Goal: Communication & Community: Participate in discussion

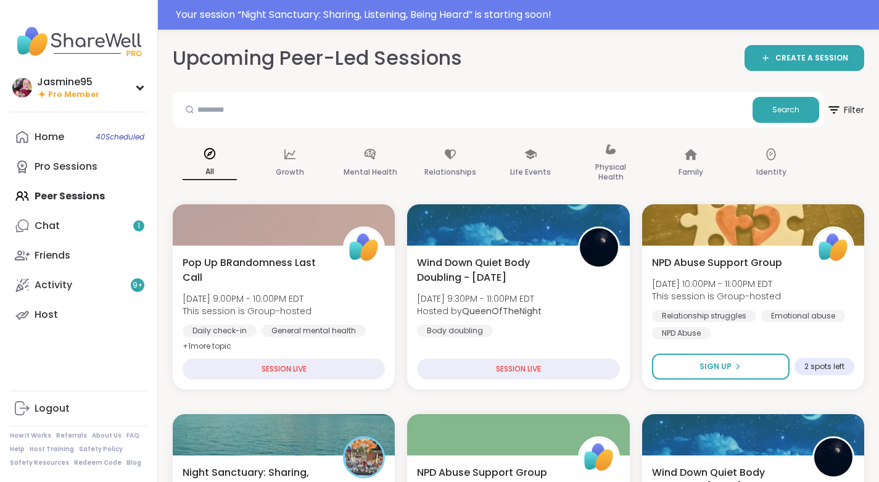
click at [319, 20] on div "Your session “ Night Sanctuary: Sharing, Listening, Being Heard ” is starting s…" at bounding box center [524, 14] width 696 height 15
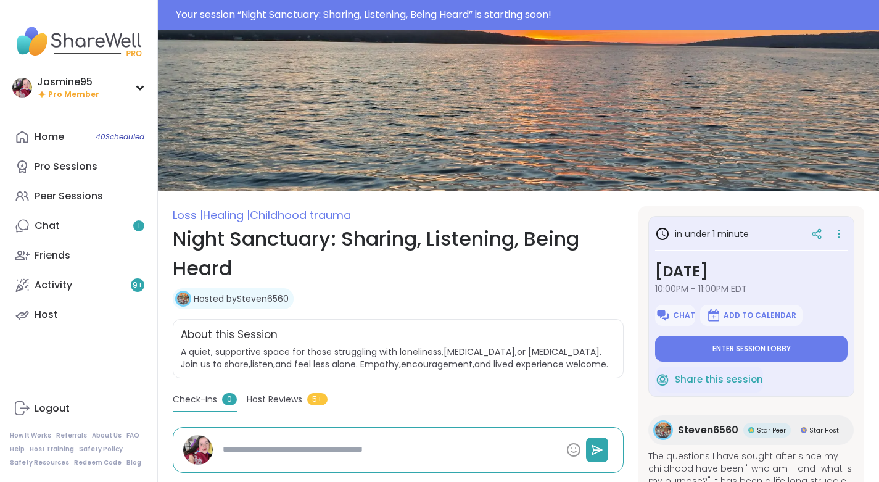
click at [775, 347] on span "Enter session lobby" at bounding box center [752, 349] width 78 height 10
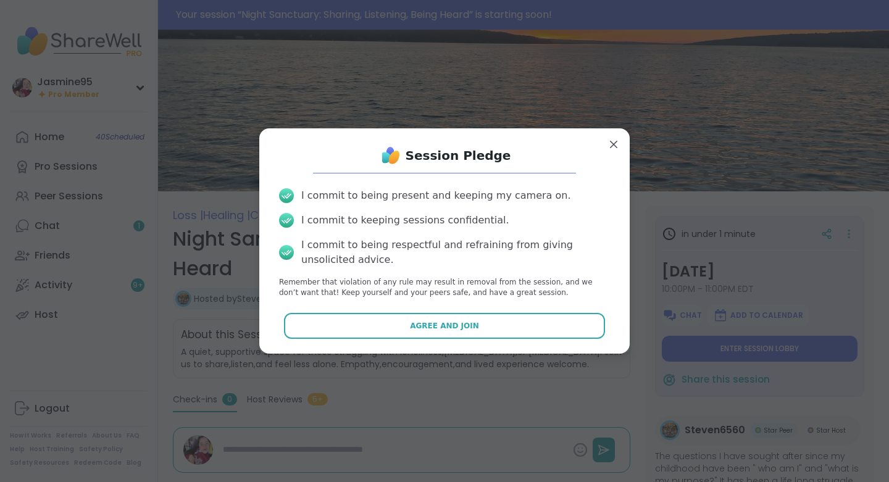
click at [448, 328] on span "Agree and Join" at bounding box center [444, 325] width 69 height 11
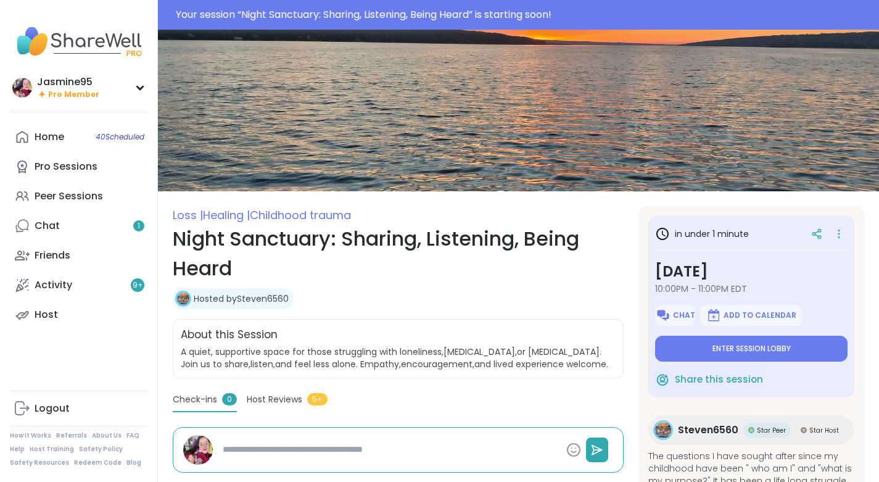
type textarea "*"
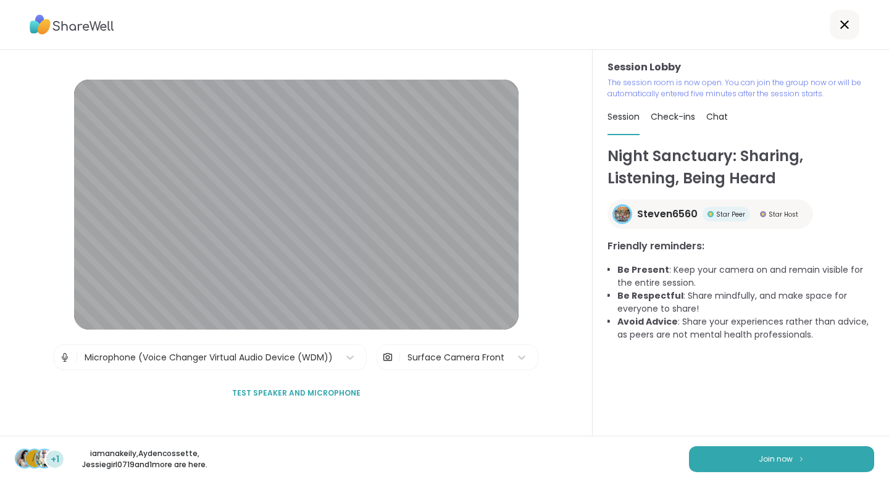
click at [783, 466] on button "Join now" at bounding box center [781, 459] width 185 height 26
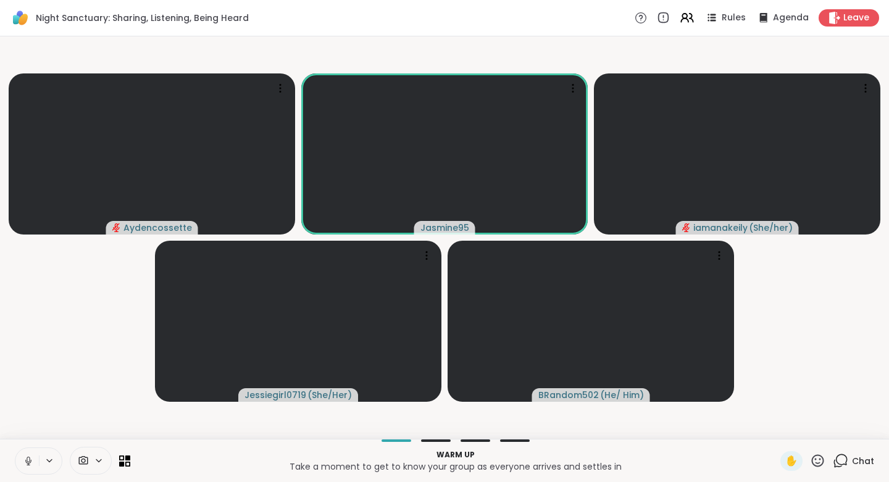
click at [23, 461] on icon at bounding box center [28, 460] width 11 height 11
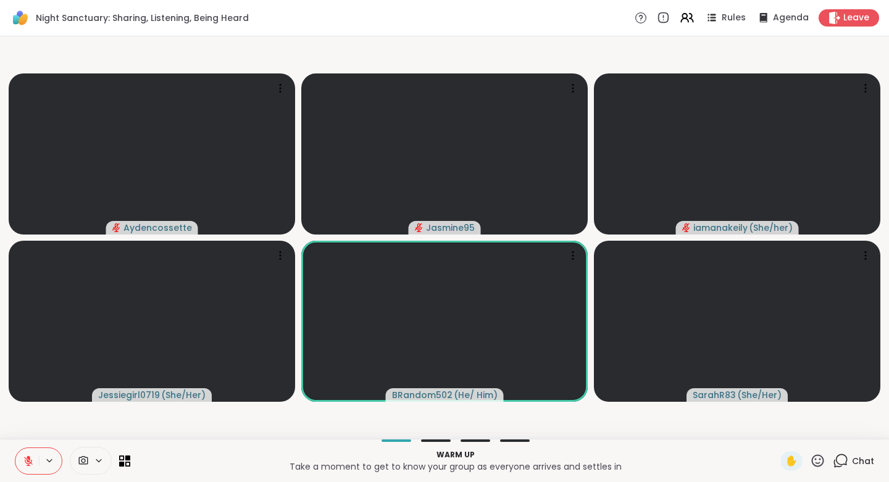
click at [25, 454] on button at bounding box center [26, 461] width 23 height 26
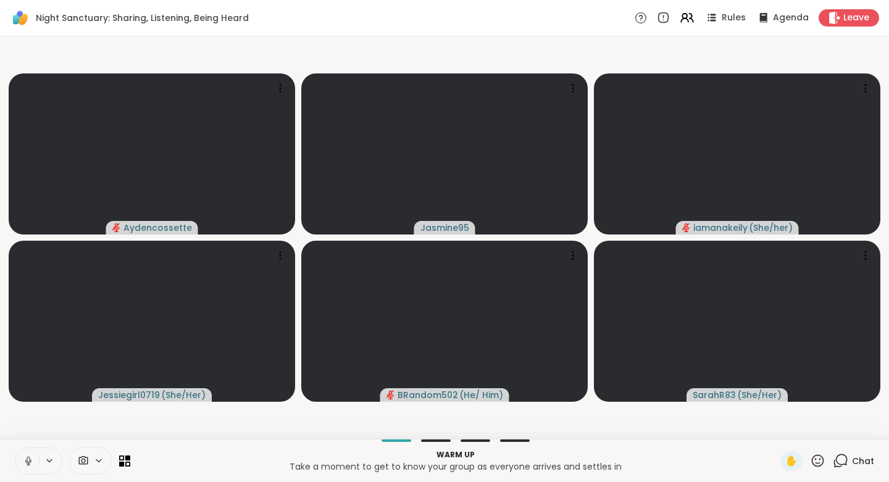
click at [31, 456] on icon at bounding box center [28, 460] width 11 height 11
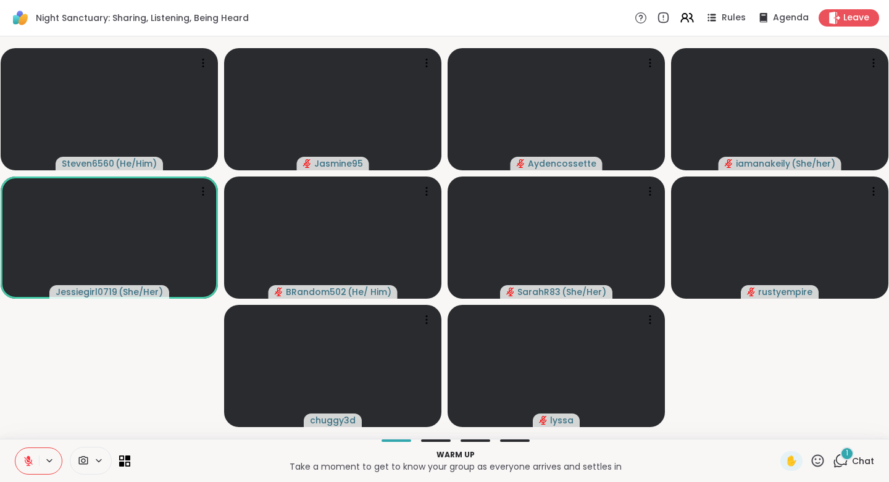
click at [812, 463] on icon at bounding box center [818, 460] width 12 height 12
click at [775, 427] on span "❤️" at bounding box center [781, 428] width 12 height 15
click at [852, 467] on span "Chat" at bounding box center [863, 461] width 22 height 12
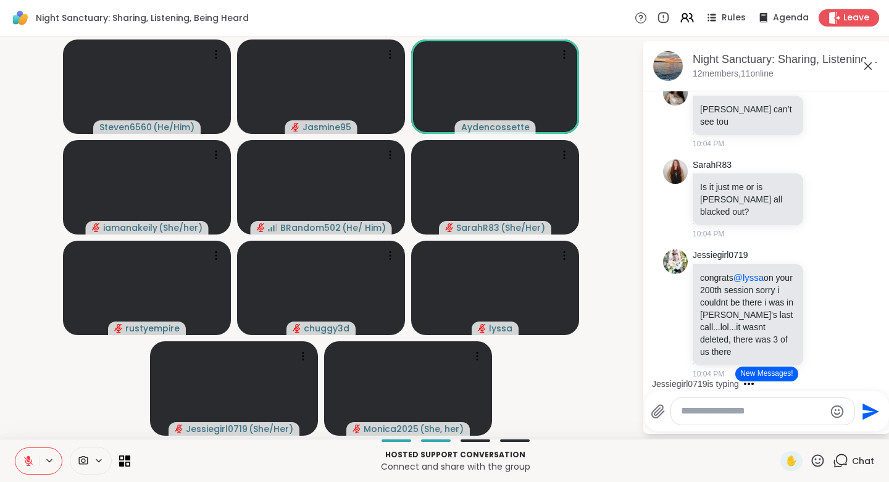
scroll to position [172, 0]
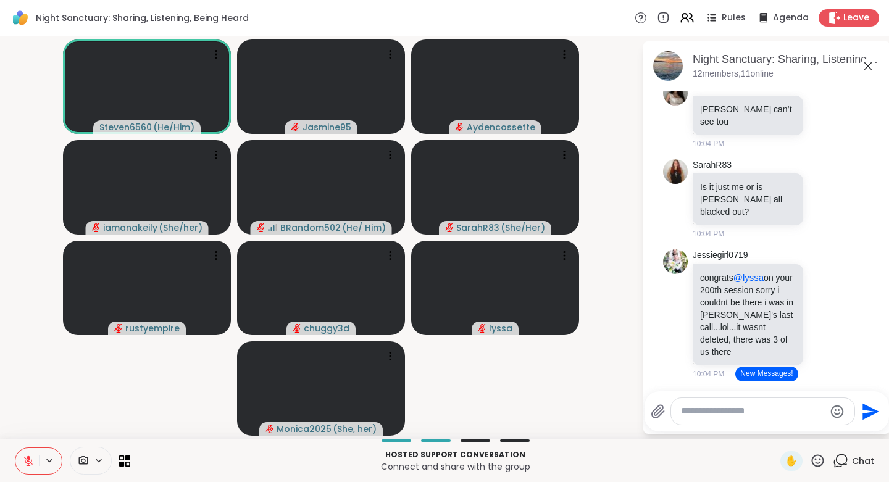
click at [773, 374] on button "New Messages!" at bounding box center [766, 374] width 62 height 15
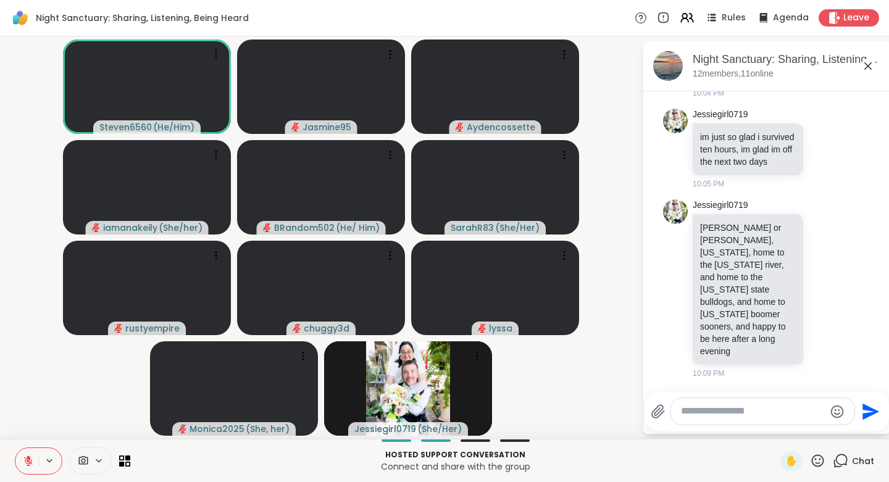
click at [704, 415] on textarea "Type your message" at bounding box center [753, 411] width 144 height 13
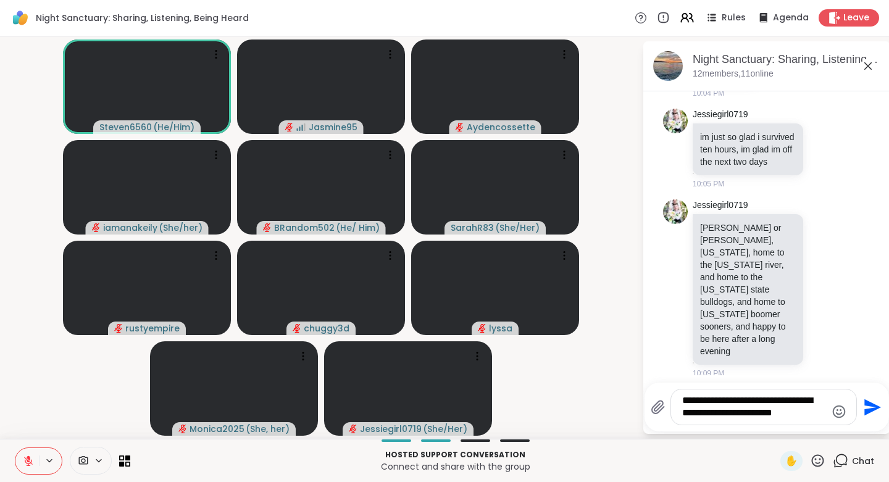
type textarea "**********"
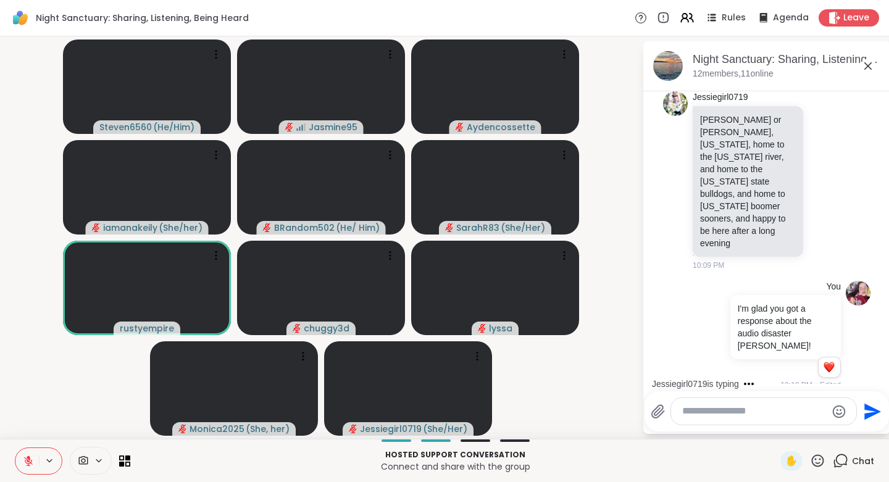
scroll to position [825, 0]
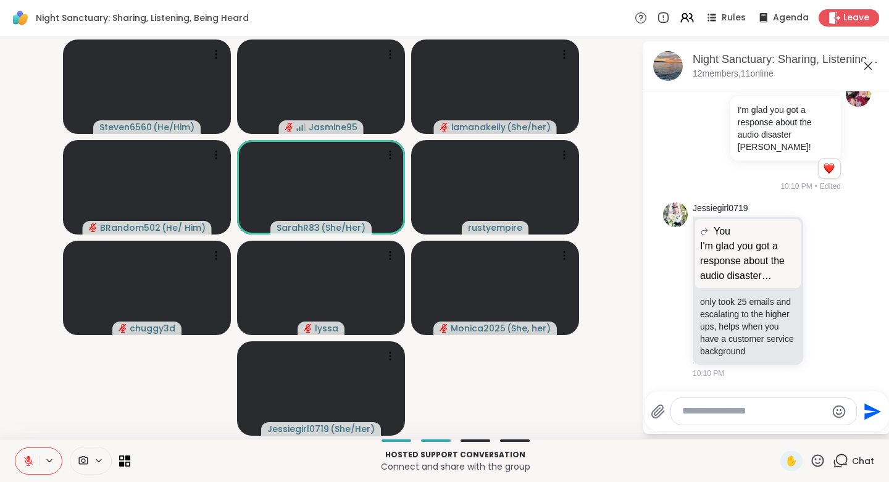
click at [819, 286] on icon at bounding box center [824, 290] width 11 height 12
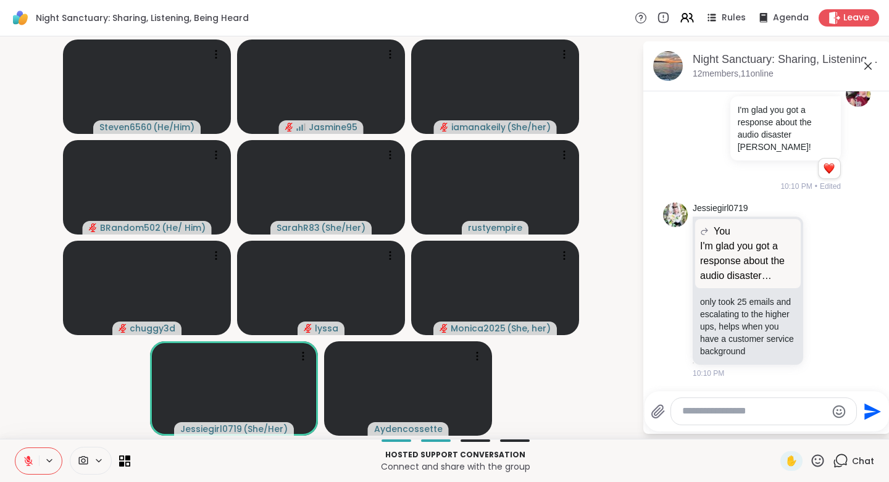
click at [765, 265] on div "Select Reaction: Joy" at bounding box center [770, 270] width 11 height 11
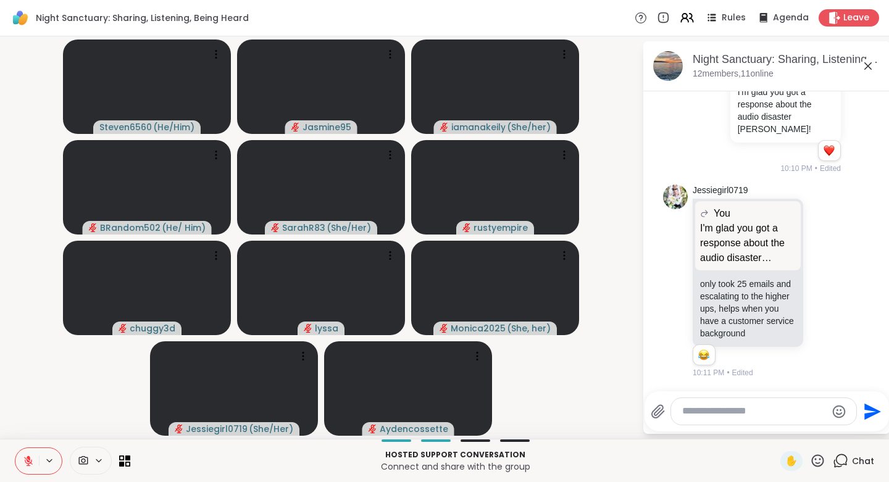
click at [812, 457] on icon at bounding box center [817, 460] width 15 height 15
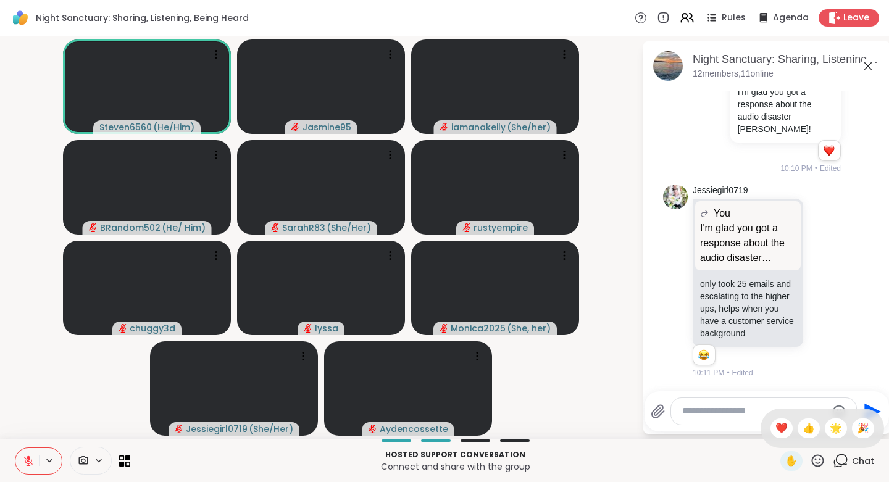
click at [775, 427] on span "❤️" at bounding box center [781, 428] width 12 height 15
drag, startPoint x: 44, startPoint y: 462, endPoint x: 32, endPoint y: 462, distance: 12.3
click at [32, 462] on icon at bounding box center [28, 460] width 11 height 11
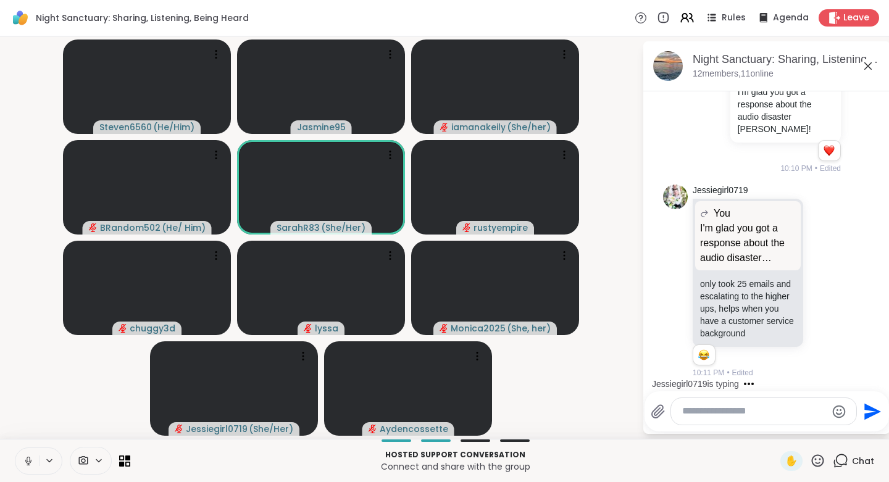
scroll to position [970, 0]
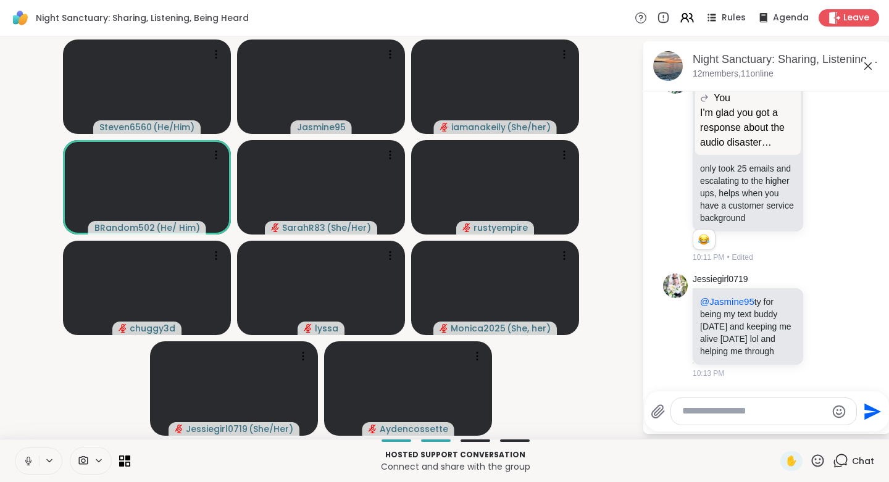
click at [28, 463] on icon at bounding box center [28, 464] width 1 height 2
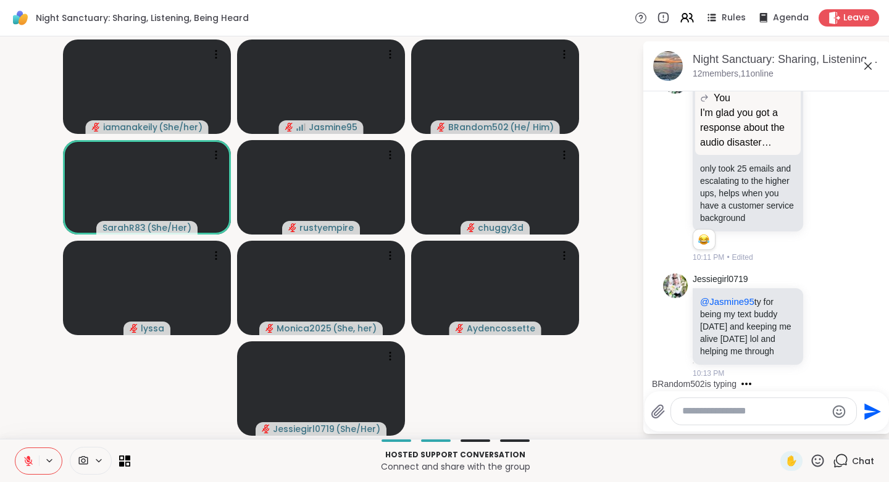
click at [819, 322] on icon at bounding box center [824, 325] width 11 height 12
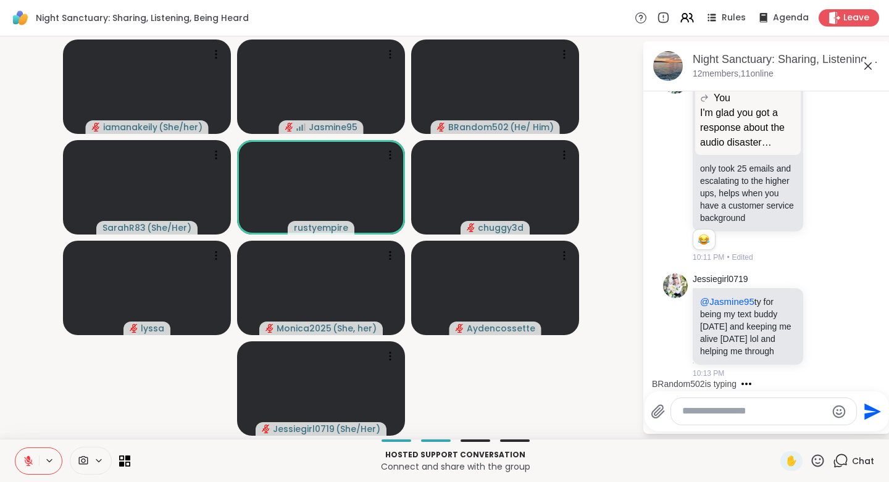
click at [792, 300] on div "Select Reaction: Thumbs up" at bounding box center [797, 305] width 11 height 11
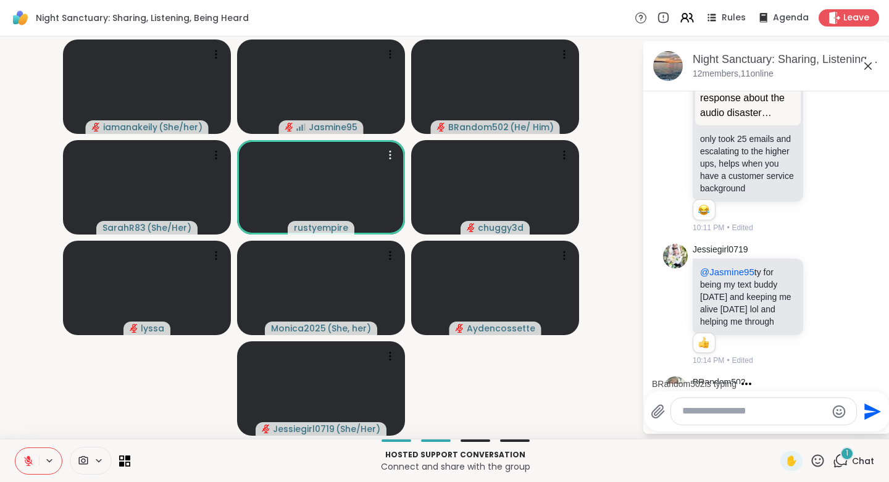
scroll to position [1078, 0]
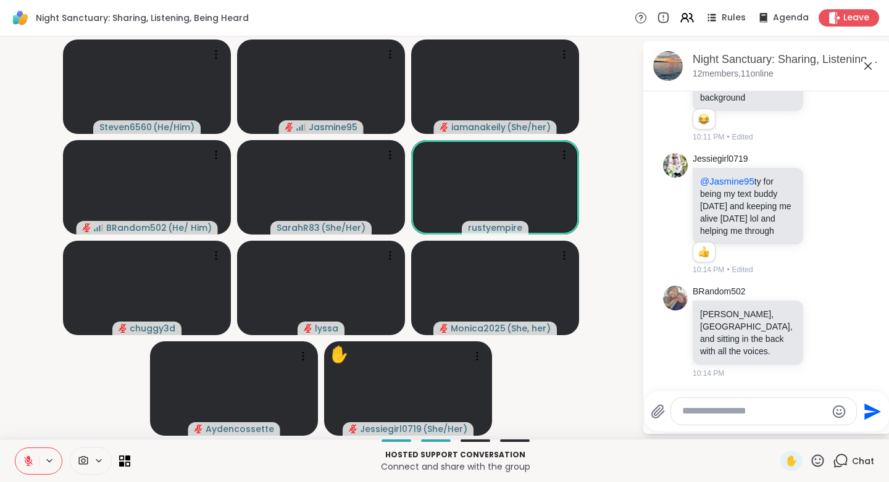
click at [707, 414] on textarea "Type your message" at bounding box center [754, 411] width 144 height 13
type textarea "*"
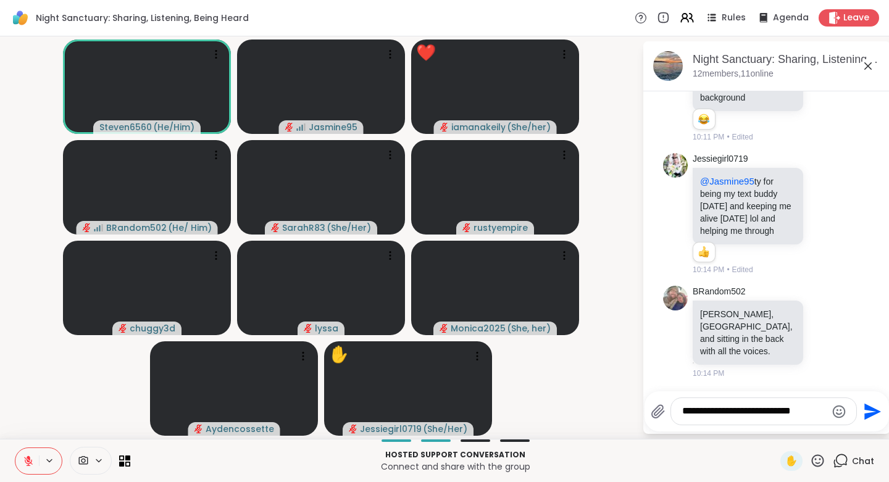
type textarea "**********"
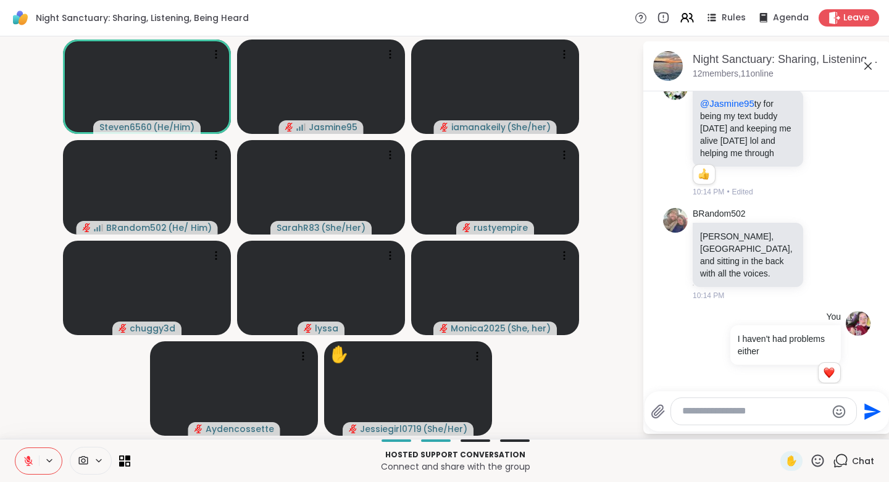
scroll to position [1174, 0]
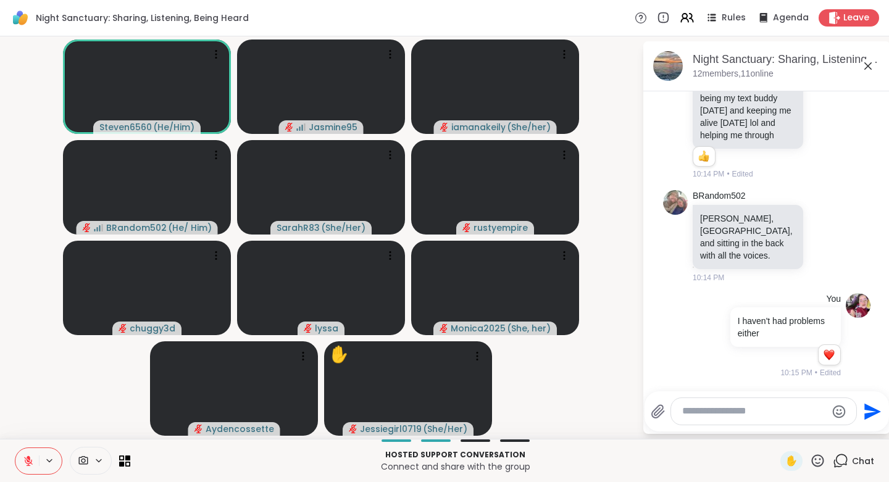
click at [827, 139] on div "Jessiegirl0719 @Jasmine95 ty for being my text buddy [DATE] and keeping me aliv…" at bounding box center [767, 118] width 151 height 123
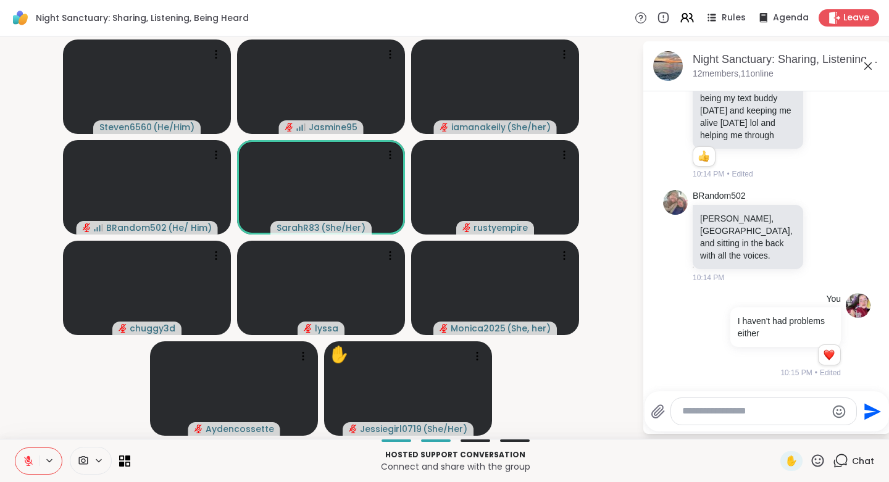
click at [833, 122] on icon at bounding box center [838, 118] width 11 height 15
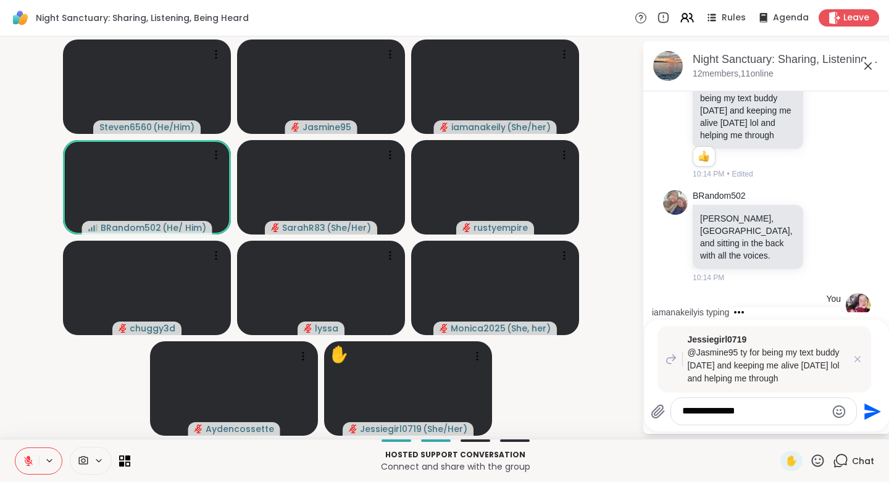
type textarea "**********"
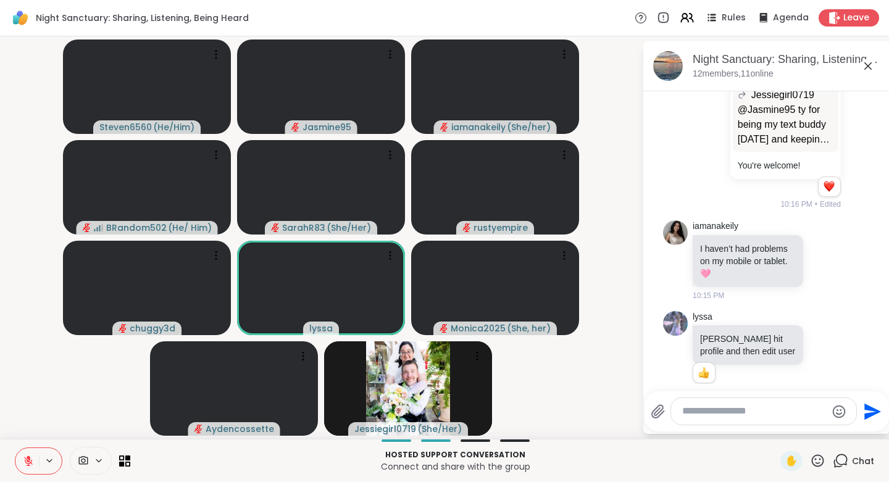
scroll to position [1515, 0]
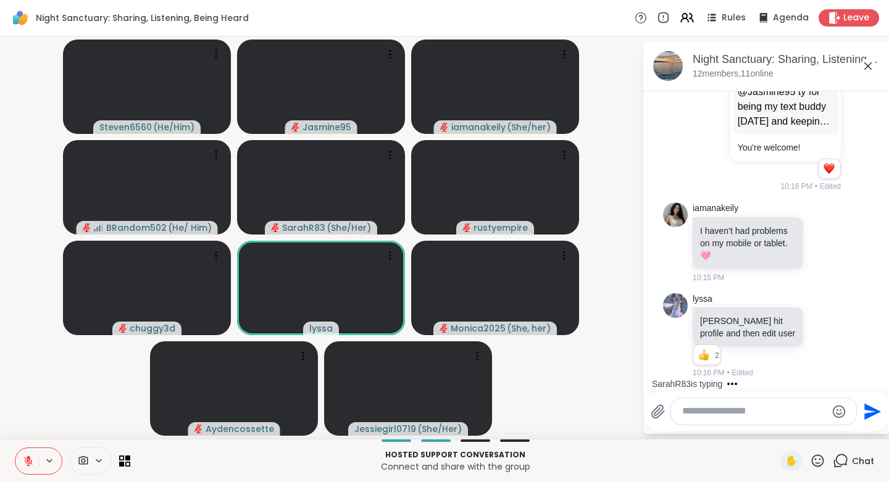
click at [810, 457] on icon at bounding box center [817, 460] width 15 height 15
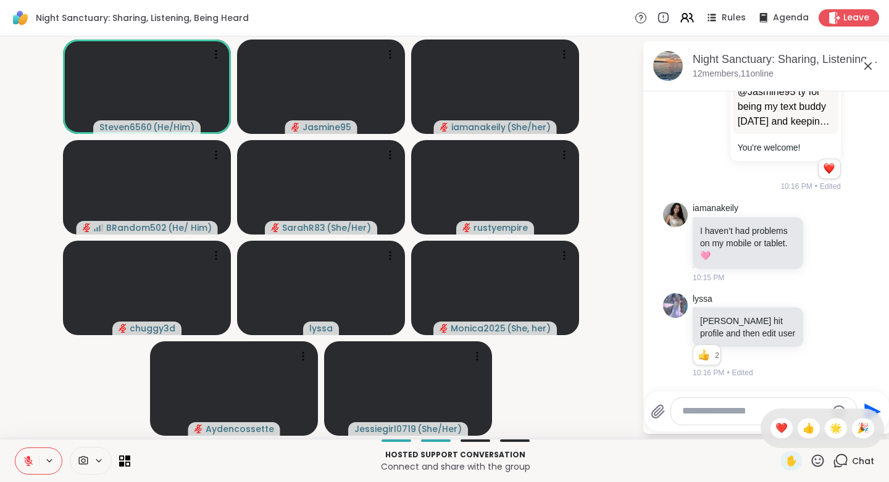
click at [775, 425] on span "❤️" at bounding box center [781, 428] width 12 height 15
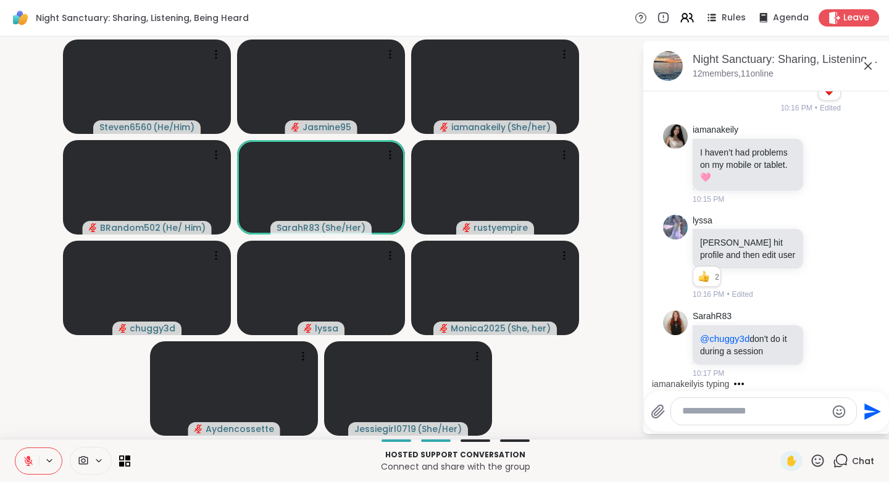
scroll to position [1755, 0]
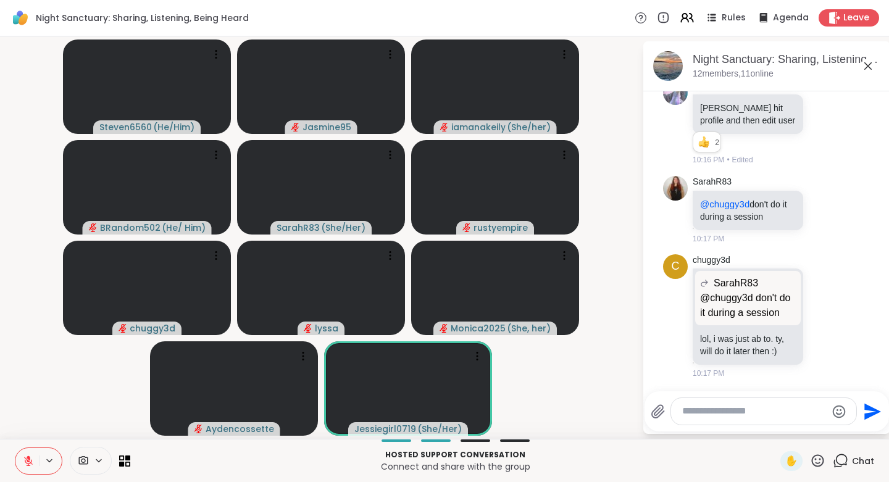
click at [33, 458] on icon at bounding box center [28, 460] width 11 height 11
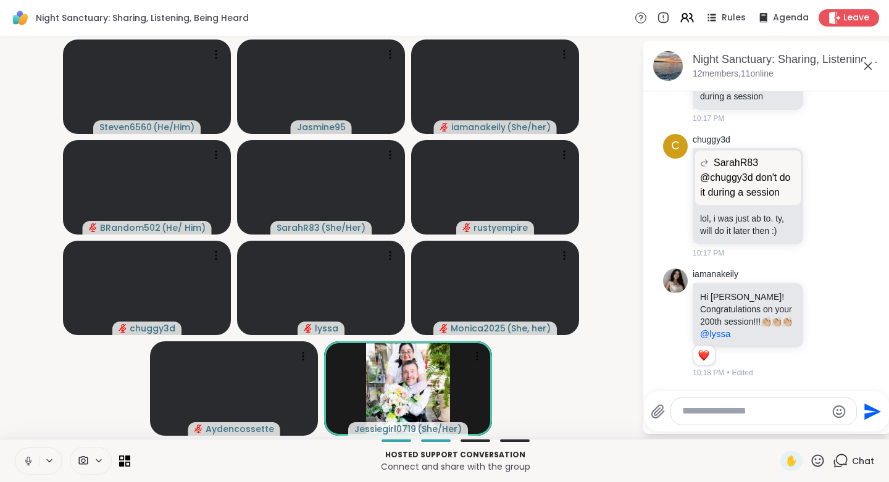
scroll to position [1876, 0]
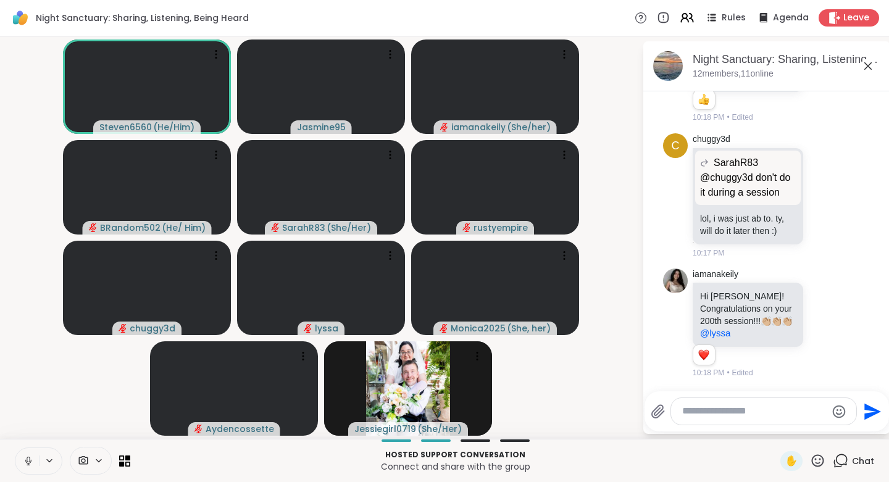
click at [31, 462] on icon at bounding box center [28, 461] width 6 height 4
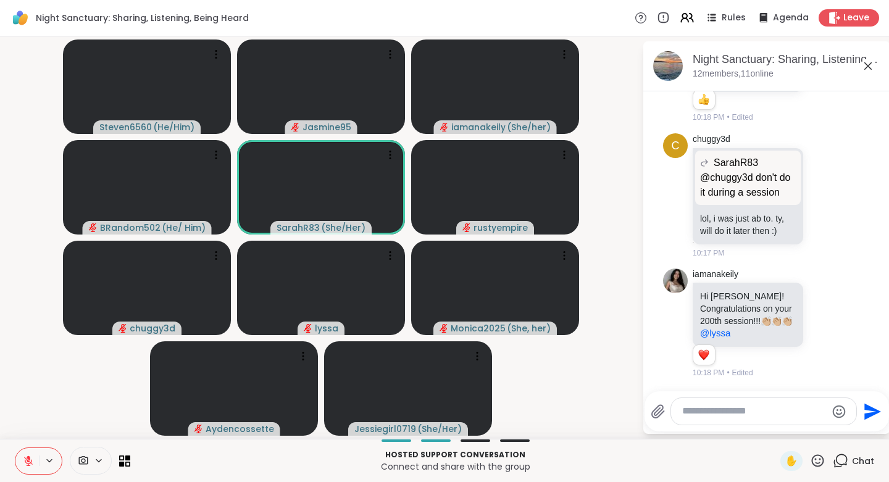
click at [704, 412] on textarea "Type your message" at bounding box center [754, 411] width 144 height 13
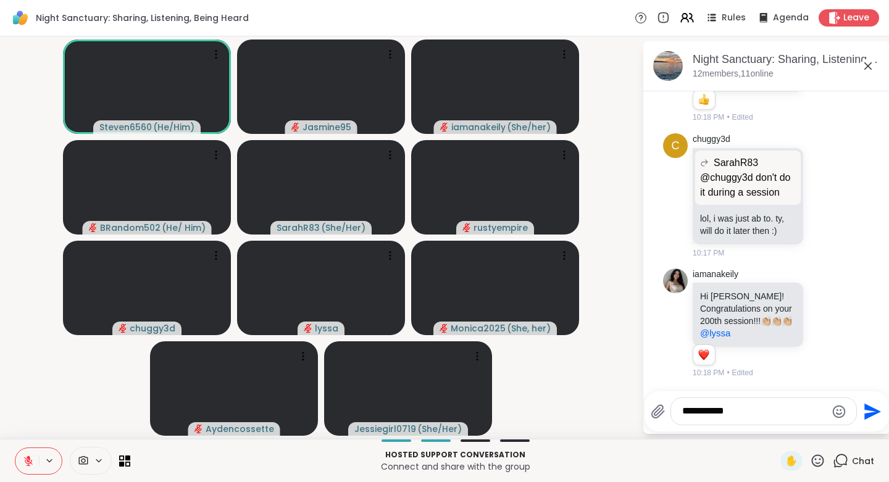
scroll to position [1972, 0]
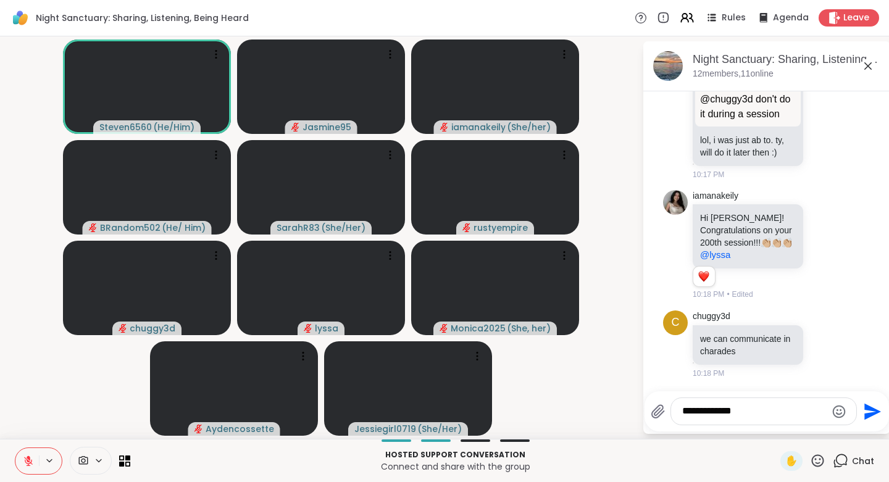
type textarea "**********"
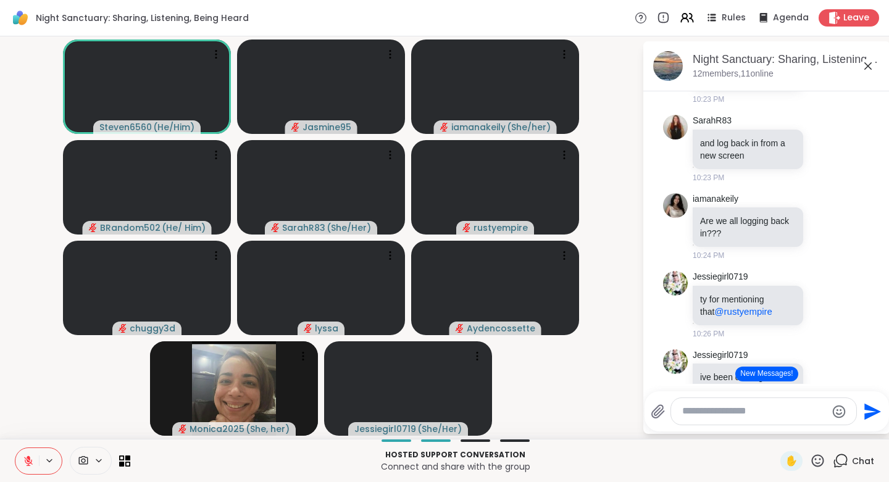
scroll to position [2722, 0]
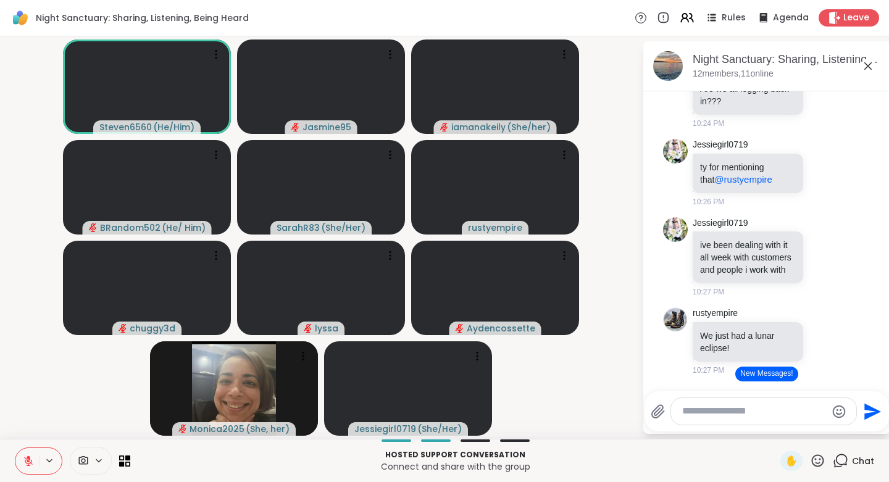
click at [760, 374] on button "New Messages!" at bounding box center [766, 374] width 62 height 15
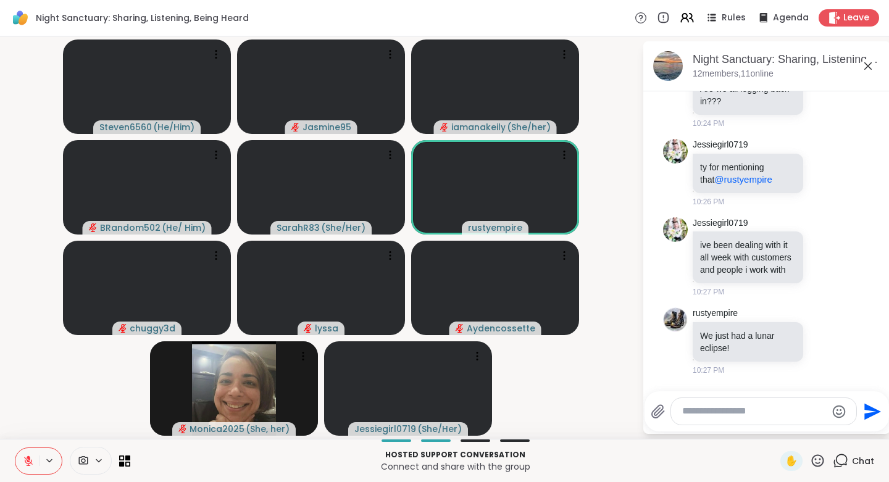
scroll to position [3138, 0]
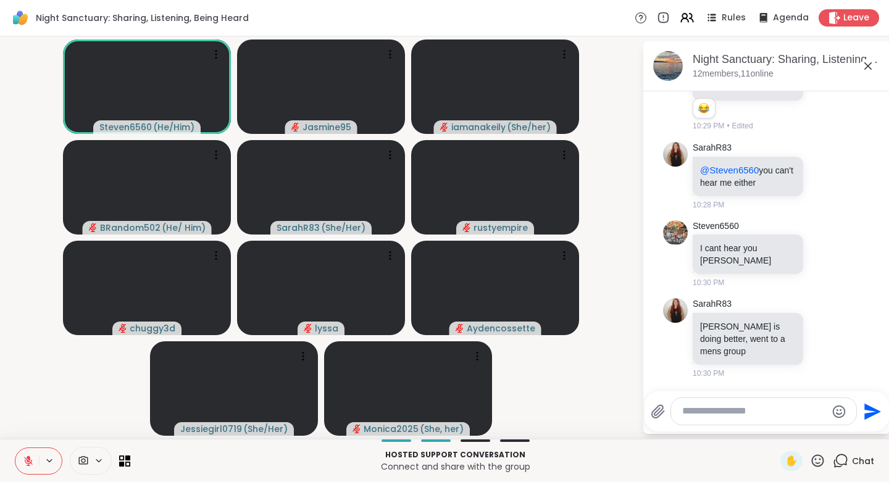
click at [718, 414] on textarea "Type your message" at bounding box center [754, 411] width 144 height 13
type textarea "*"
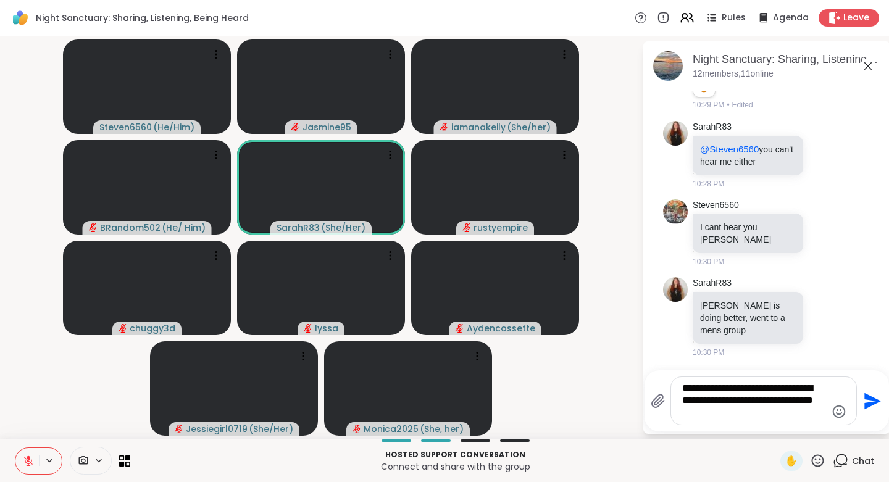
type textarea "**********"
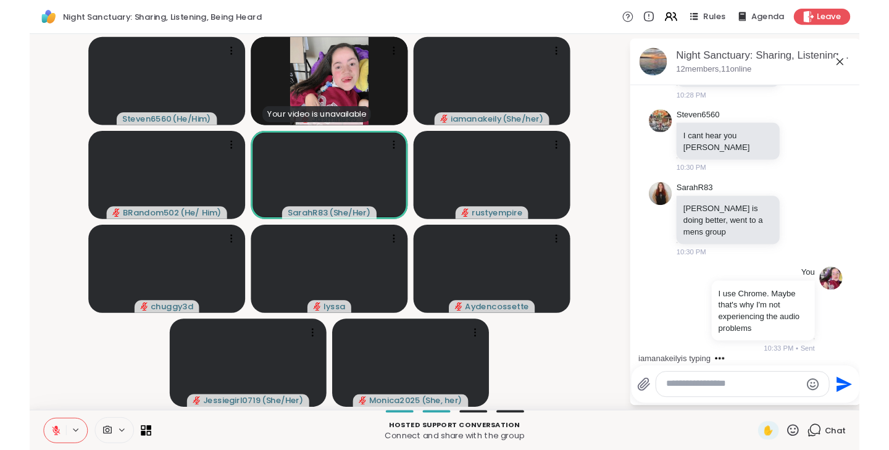
scroll to position [3306, 0]
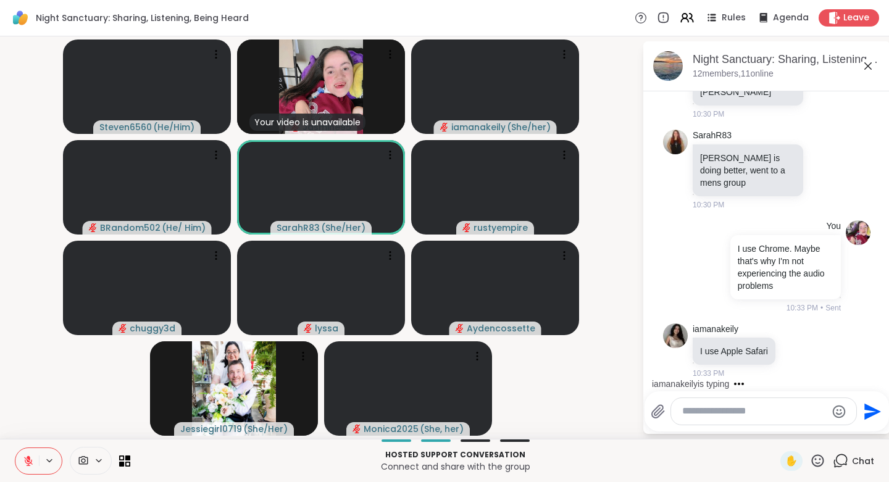
click at [567, 368] on video-player-container "Steven6560 ( He/Him ) Your video is unavailable Jasmine95 [PERSON_NAME] ( She/h…" at bounding box center [320, 237] width 627 height 393
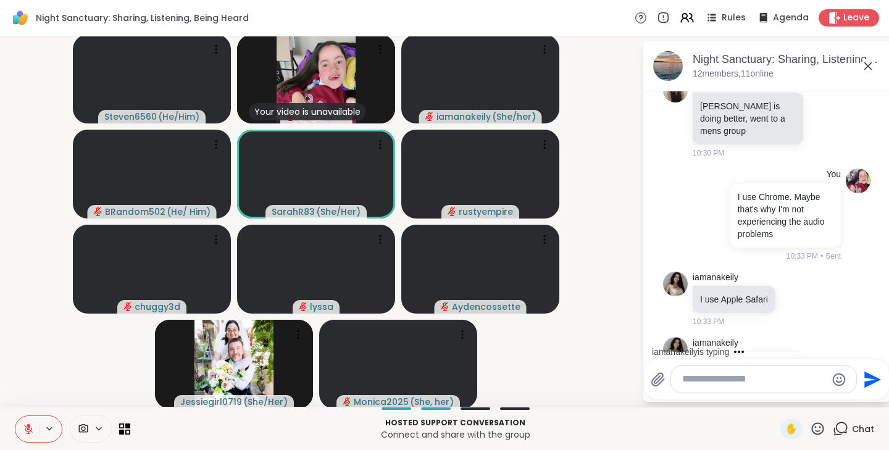
scroll to position [3417, 0]
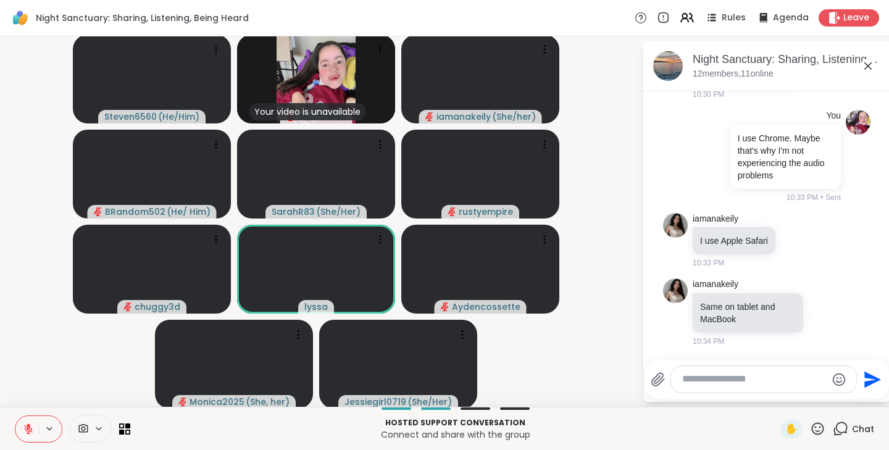
click at [720, 378] on textarea "Type your message" at bounding box center [754, 379] width 144 height 13
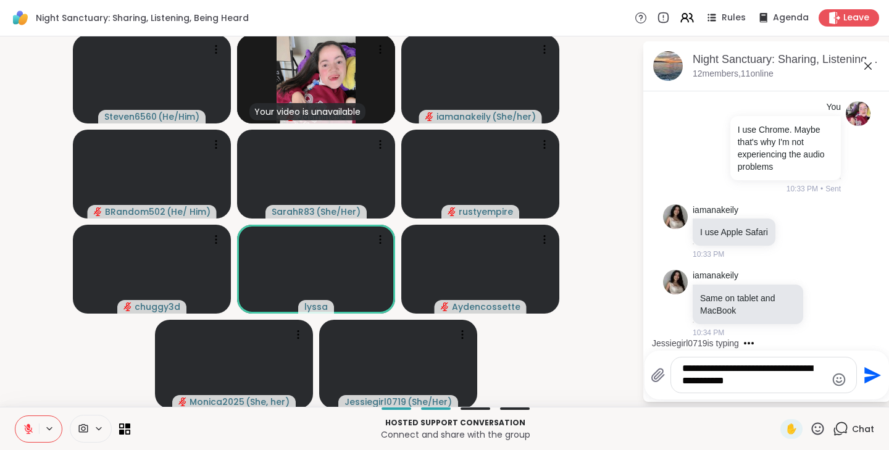
type textarea "**********"
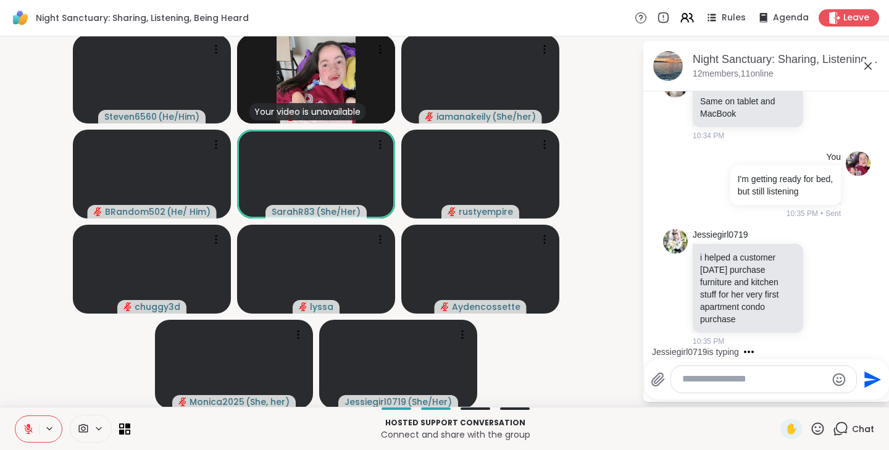
scroll to position [3725, 0]
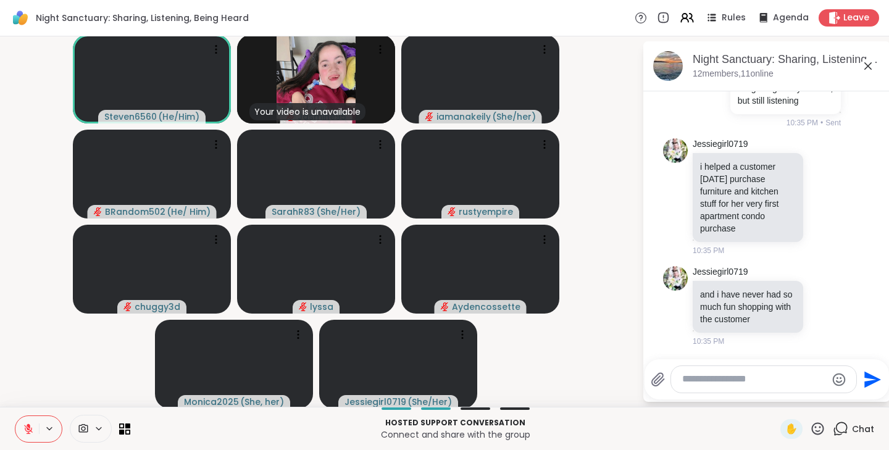
click at [27, 425] on icon at bounding box center [29, 425] width 4 height 5
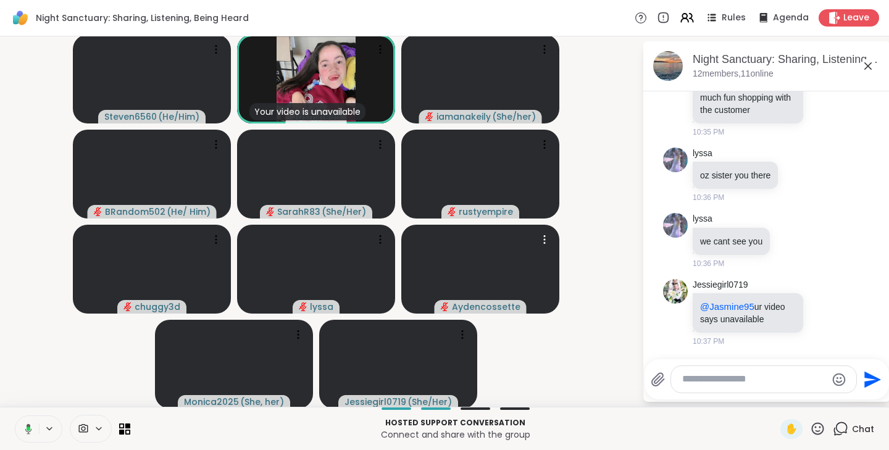
scroll to position [4050, 0]
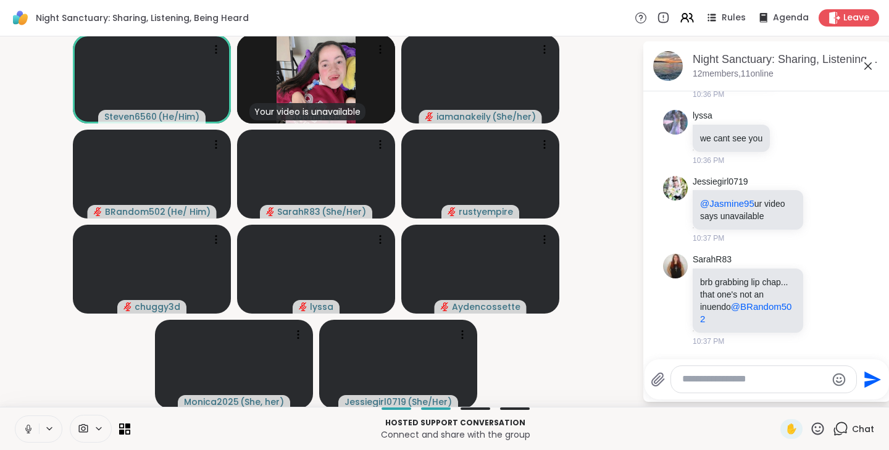
click at [28, 432] on icon at bounding box center [28, 432] width 1 height 2
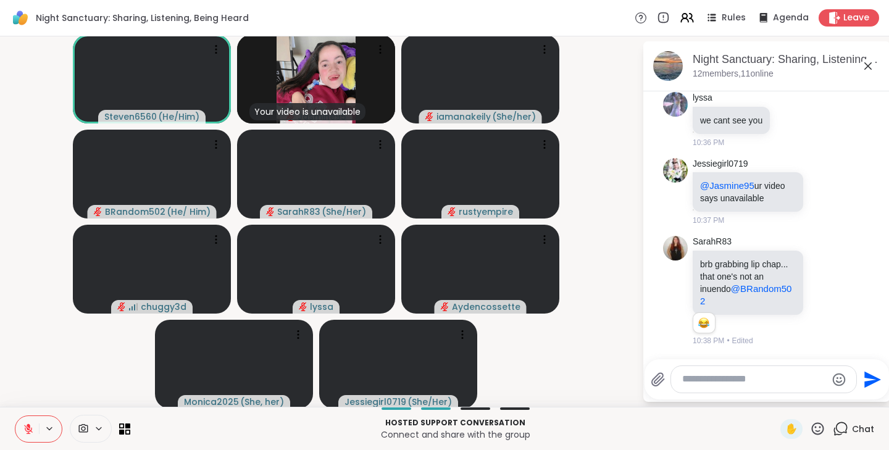
scroll to position [4068, 0]
click at [713, 381] on textarea "Type your message" at bounding box center [754, 379] width 144 height 13
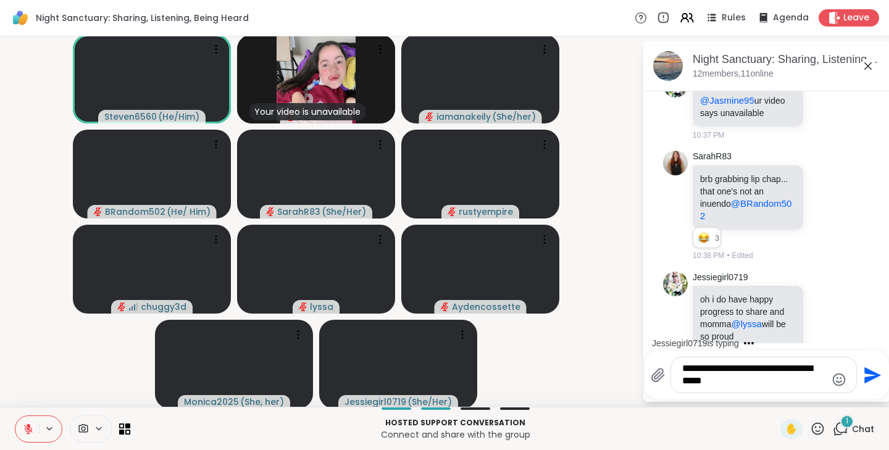
scroll to position [4179, 0]
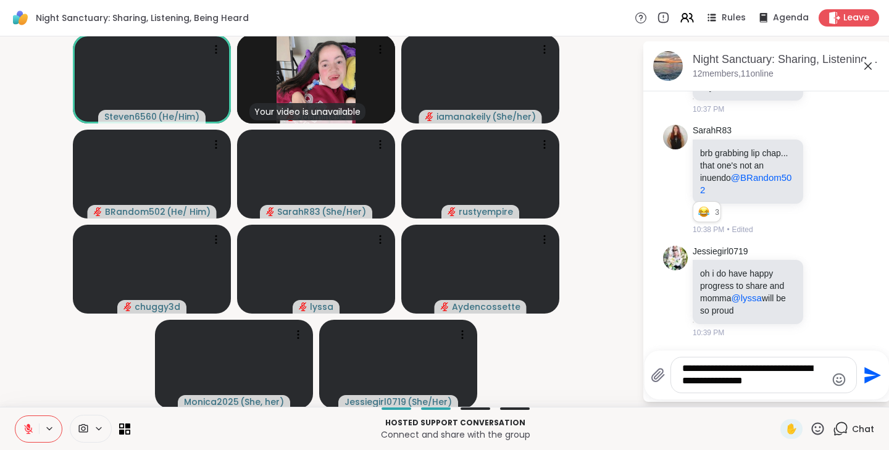
type textarea "**********"
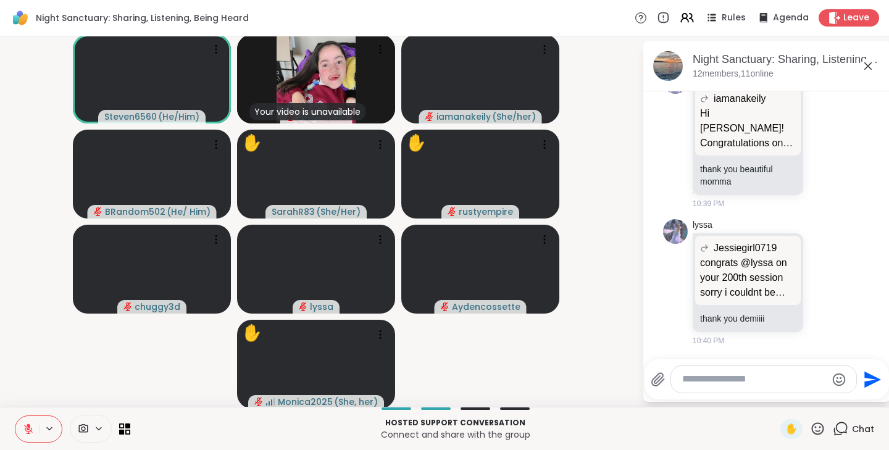
scroll to position [5221, 0]
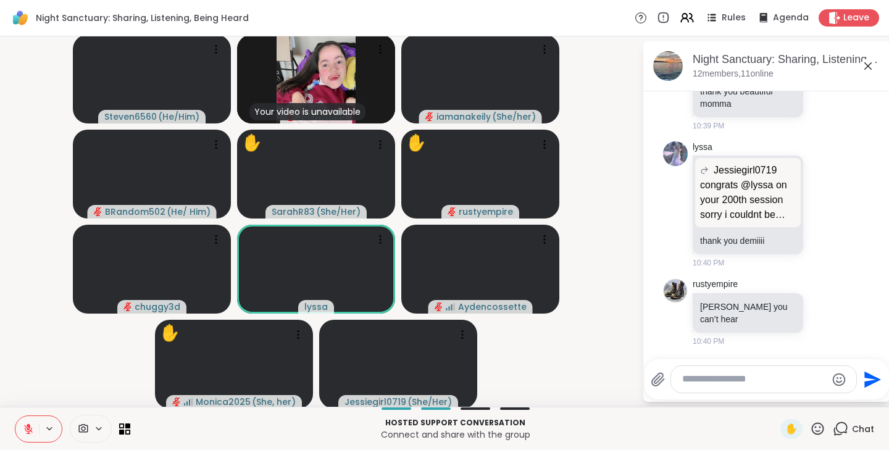
type textarea "*"
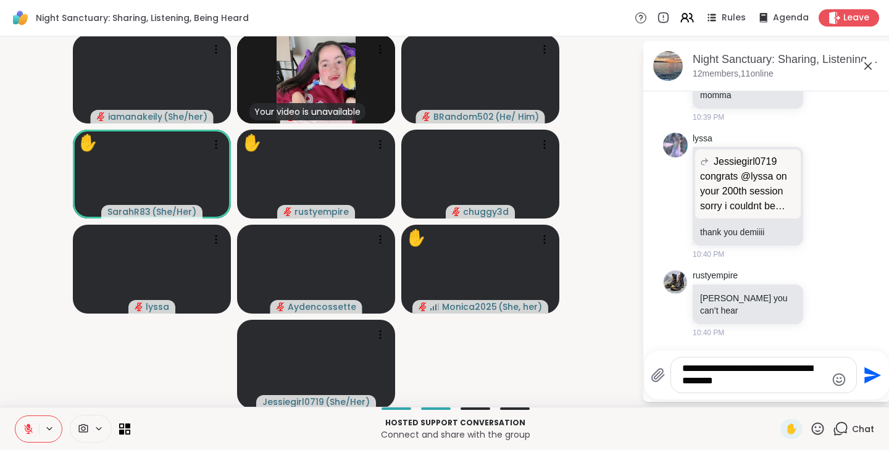
type textarea "**********"
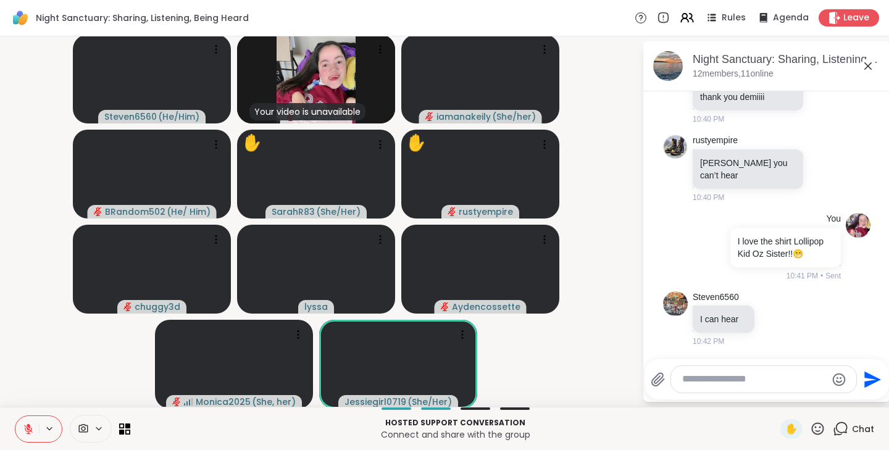
scroll to position [5395, 0]
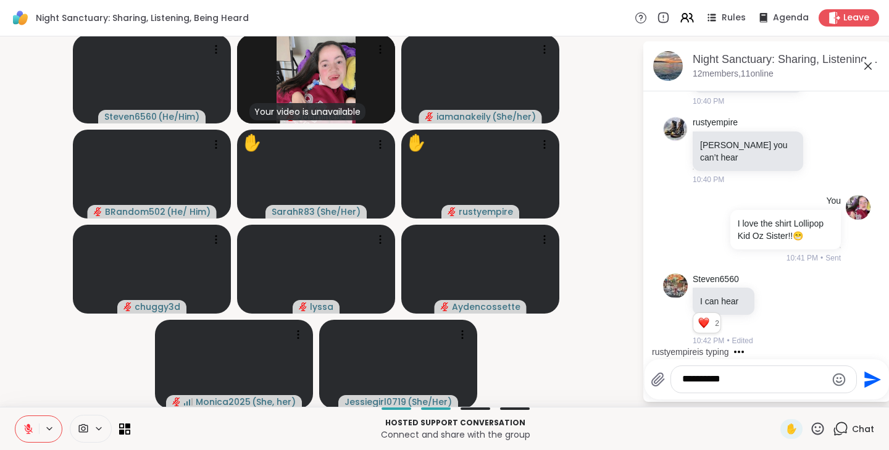
type textarea "**********"
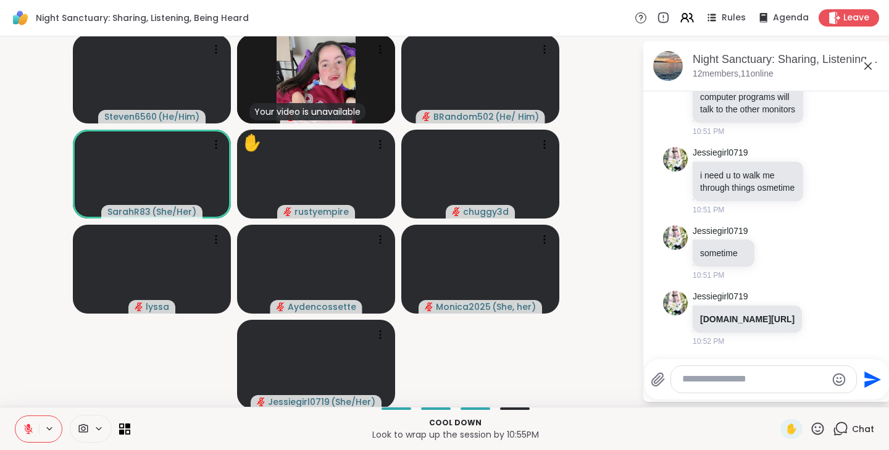
scroll to position [7521, 0]
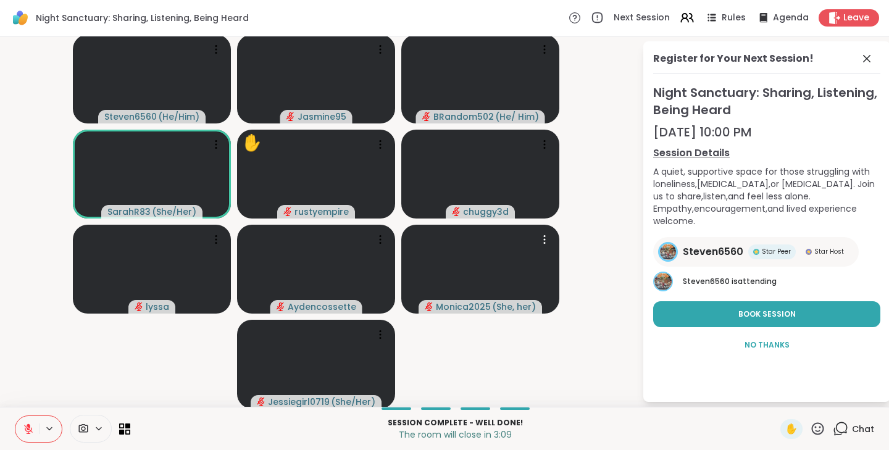
click at [469, 331] on video-player-container "Steven6560 ( He/Him ) Jasmine95 BRandom502 ( He/ Him ) SarahR83 ( She/Her ) ✋ r…" at bounding box center [320, 221] width 627 height 360
click at [855, 430] on span "Chat" at bounding box center [863, 429] width 22 height 12
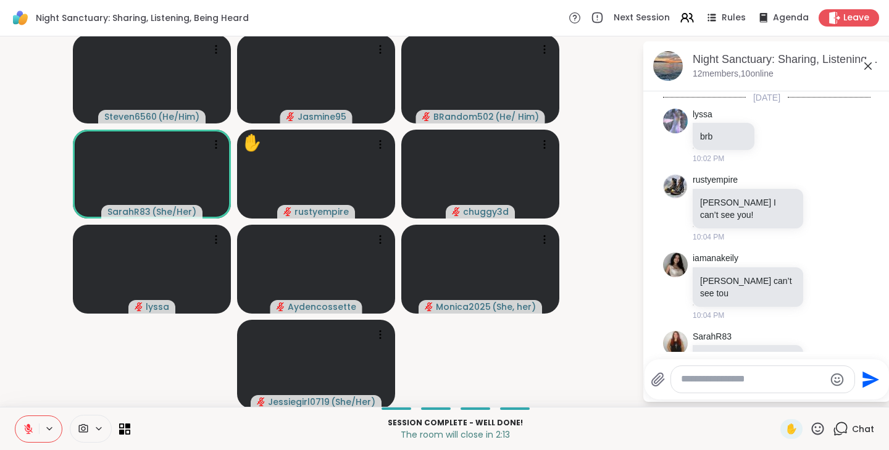
scroll to position [8147, 0]
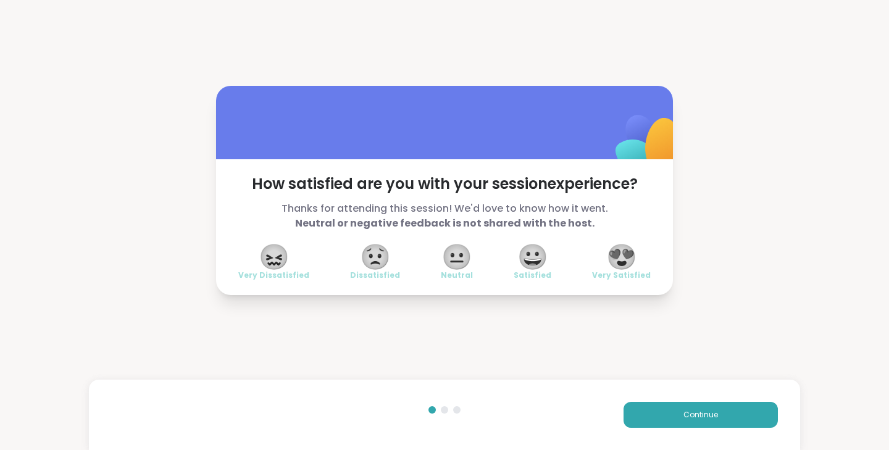
click at [717, 422] on button "Continue" at bounding box center [700, 415] width 154 height 26
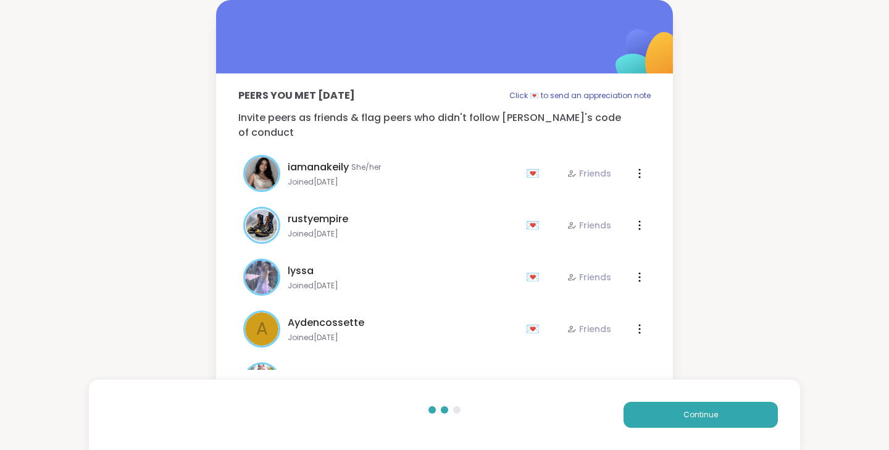
click at [710, 414] on button "Continue" at bounding box center [700, 415] width 154 height 26
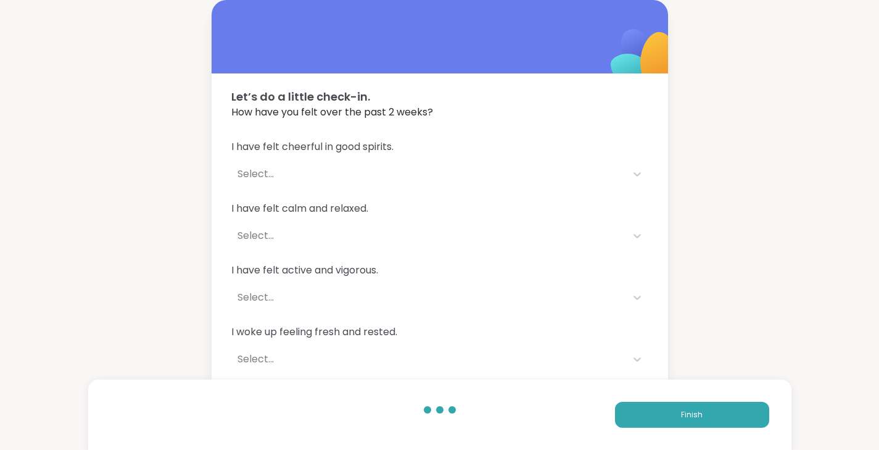
click at [705, 415] on button "Finish" at bounding box center [692, 415] width 154 height 26
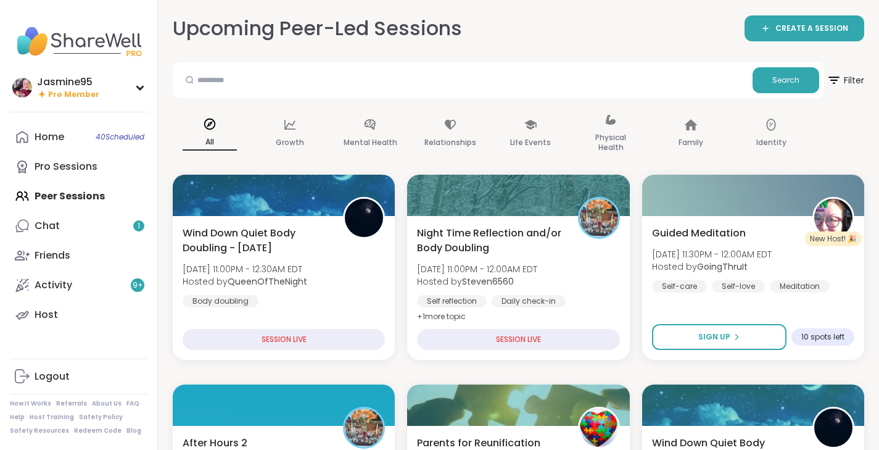
click at [505, 243] on span "Night Time Reflection and/or Body Doubling" at bounding box center [490, 241] width 147 height 30
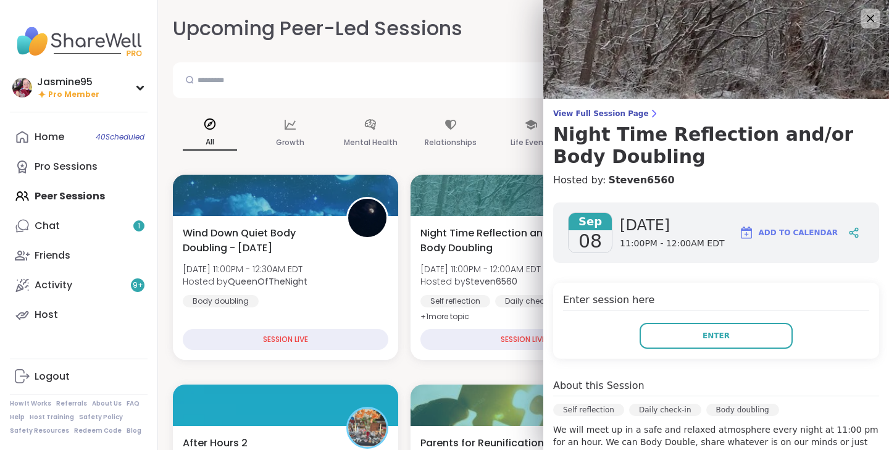
click at [708, 341] on span "Enter" at bounding box center [715, 335] width 27 height 11
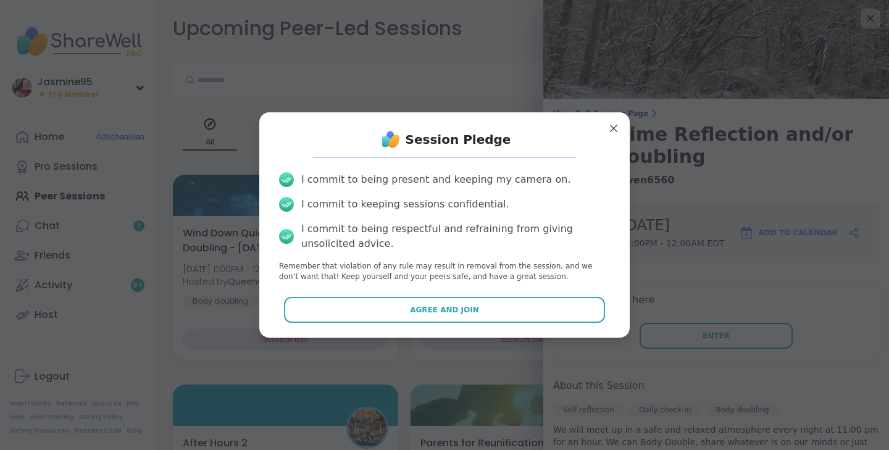
click at [441, 311] on span "Agree and Join" at bounding box center [444, 309] width 69 height 11
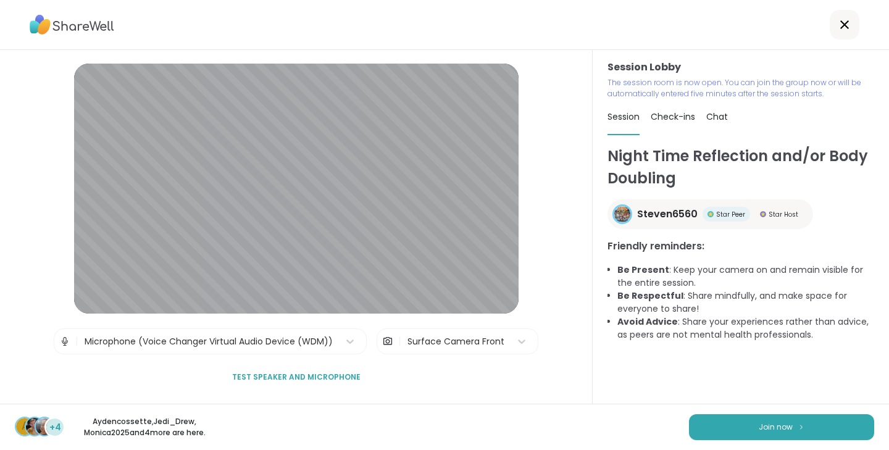
click at [786, 424] on button "Join now" at bounding box center [781, 427] width 185 height 26
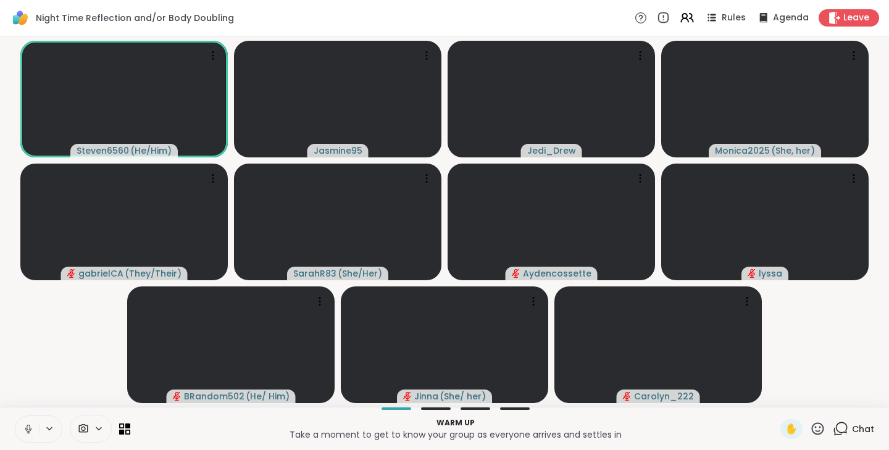
click at [815, 426] on icon at bounding box center [817, 428] width 15 height 15
click at [857, 391] on span "🎉" at bounding box center [863, 396] width 12 height 15
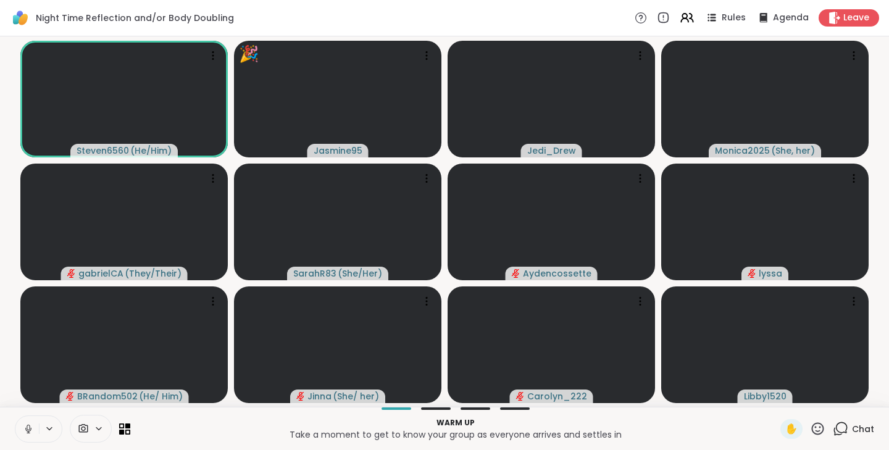
click at [29, 431] on icon at bounding box center [28, 429] width 6 height 4
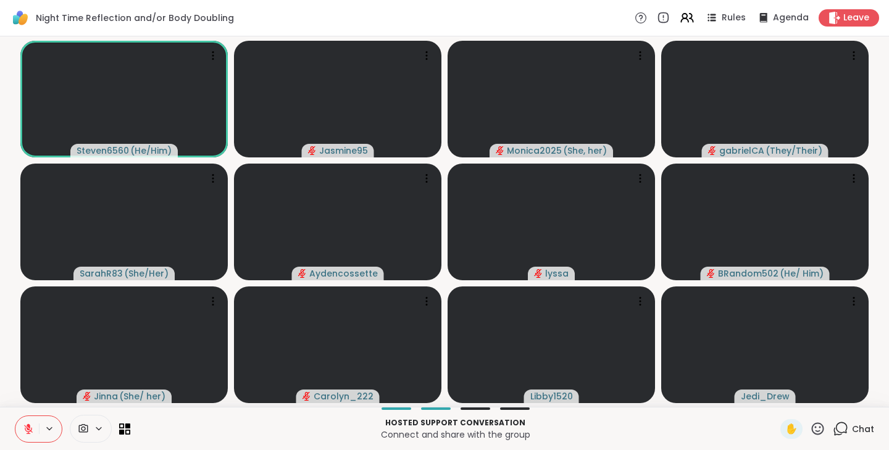
click at [28, 423] on icon at bounding box center [28, 428] width 11 height 11
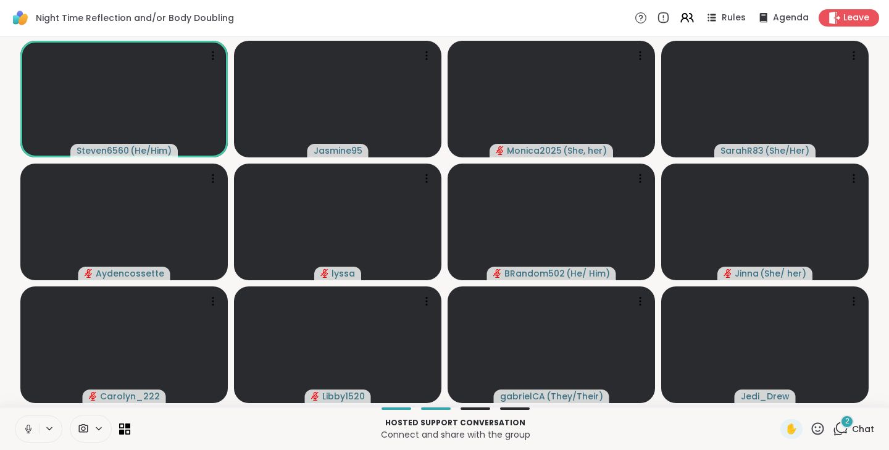
click at [810, 427] on icon at bounding box center [817, 428] width 15 height 15
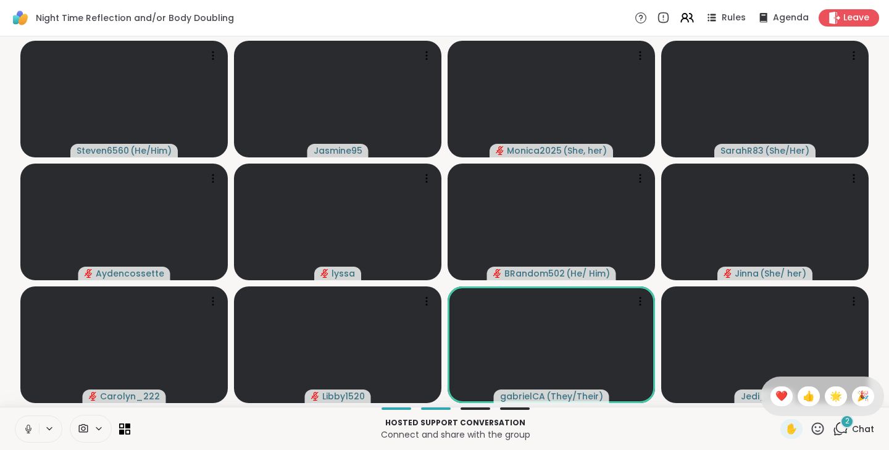
click at [802, 394] on span "👍" at bounding box center [808, 396] width 12 height 15
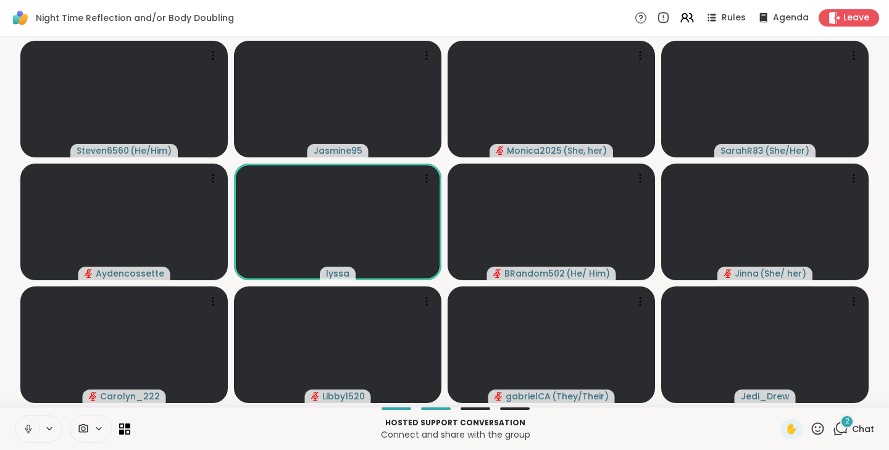
click at [810, 428] on icon at bounding box center [817, 428] width 15 height 15
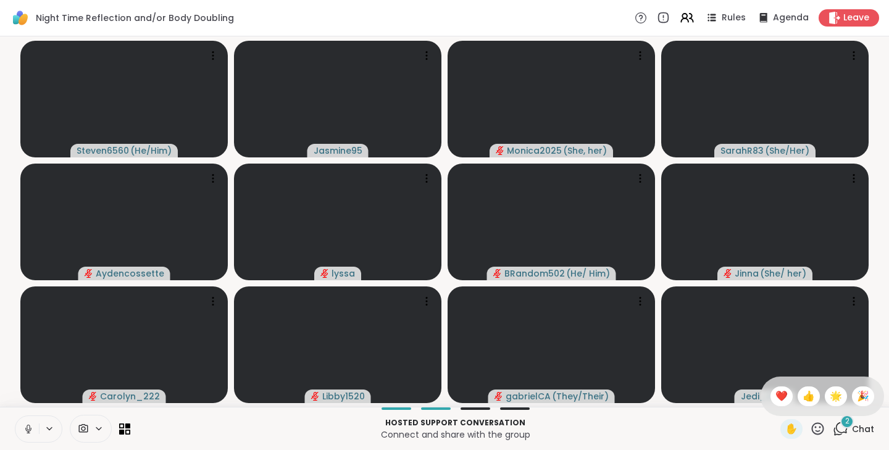
click at [775, 395] on span "❤️" at bounding box center [781, 396] width 12 height 15
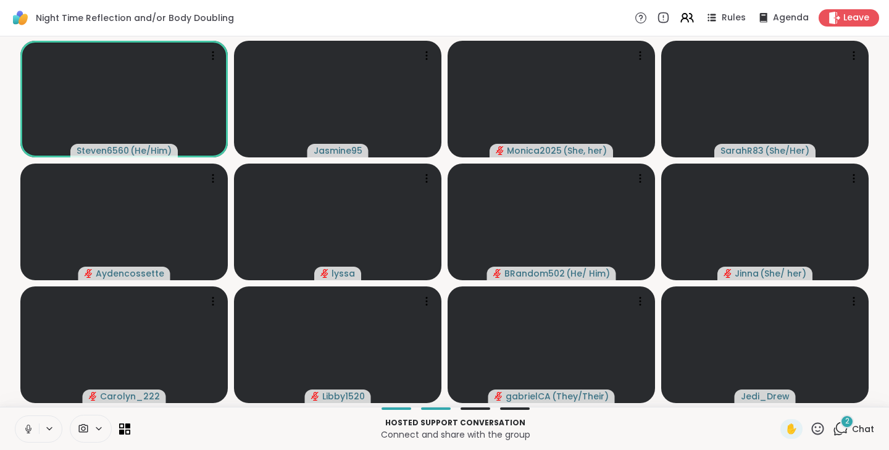
click at [30, 428] on icon at bounding box center [28, 428] width 3 height 6
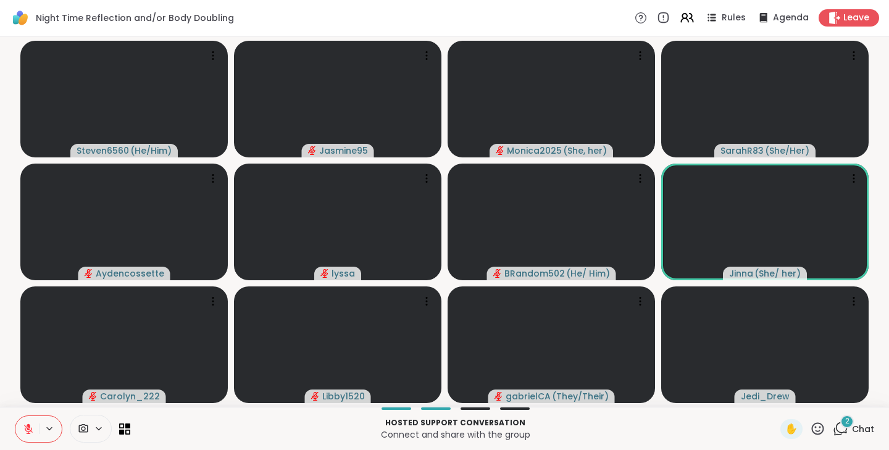
click at [33, 428] on icon at bounding box center [28, 428] width 11 height 11
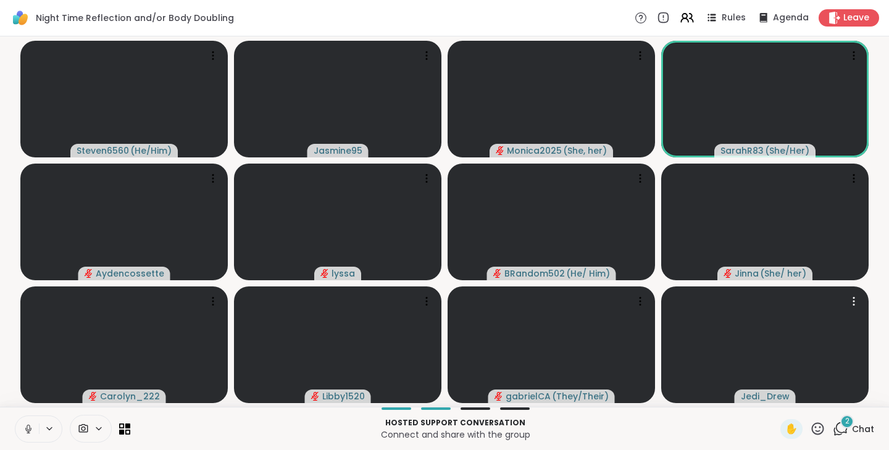
click at [810, 432] on icon at bounding box center [817, 428] width 15 height 15
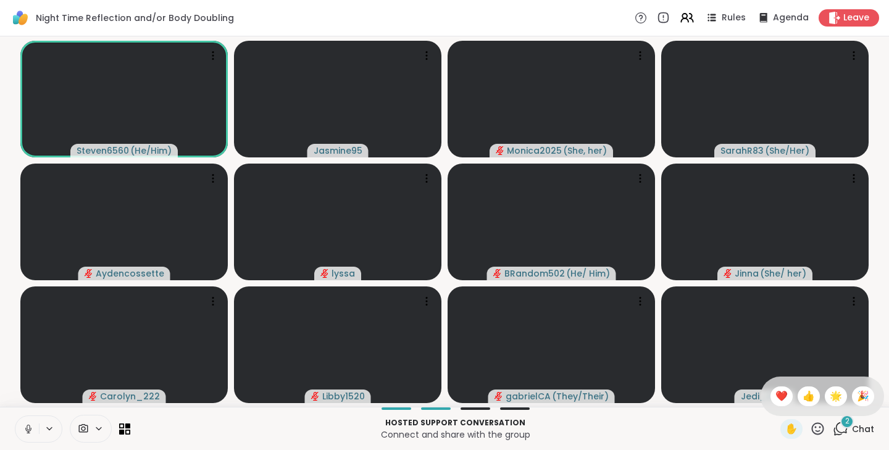
click at [775, 395] on span "❤️" at bounding box center [781, 396] width 12 height 15
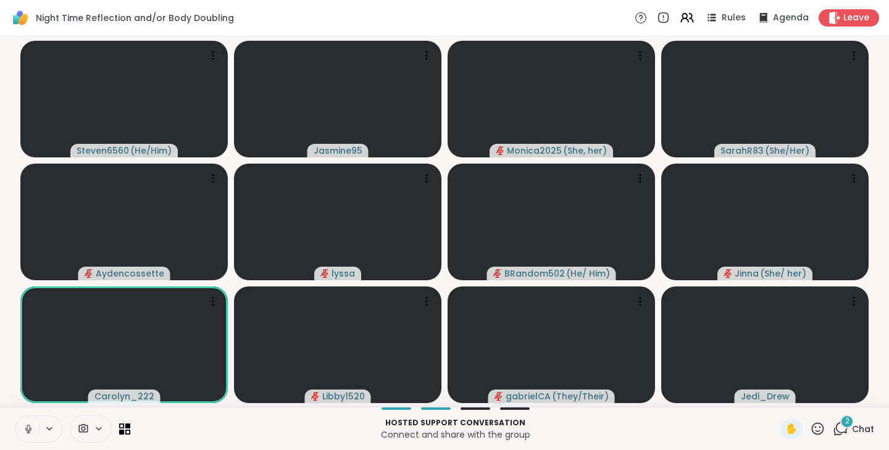
click at [840, 426] on div "2" at bounding box center [847, 422] width 14 height 14
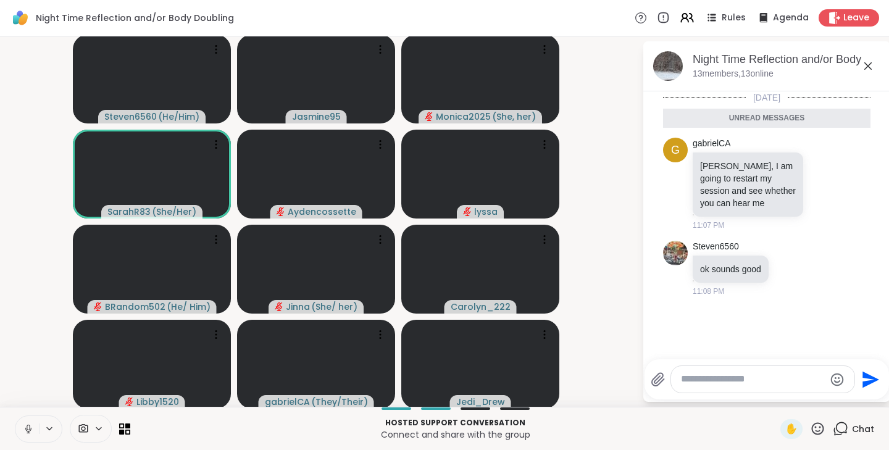
click at [745, 385] on textarea "Type your message" at bounding box center [753, 379] width 144 height 13
type textarea "****"
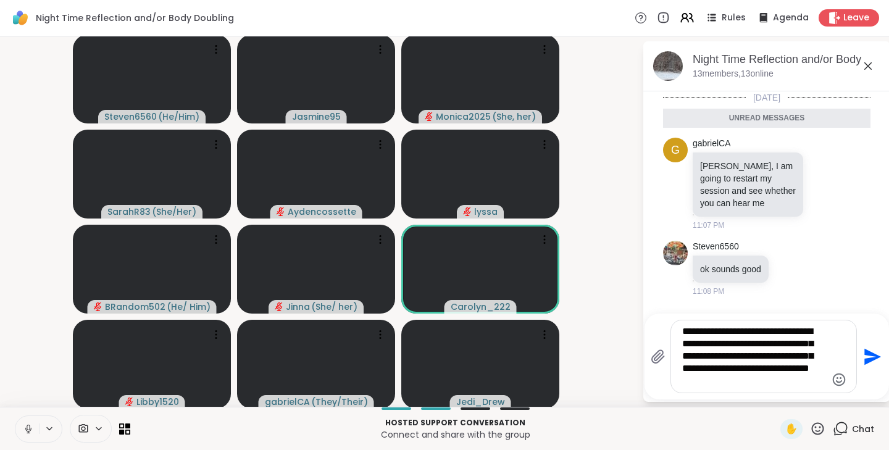
type textarea "**********"
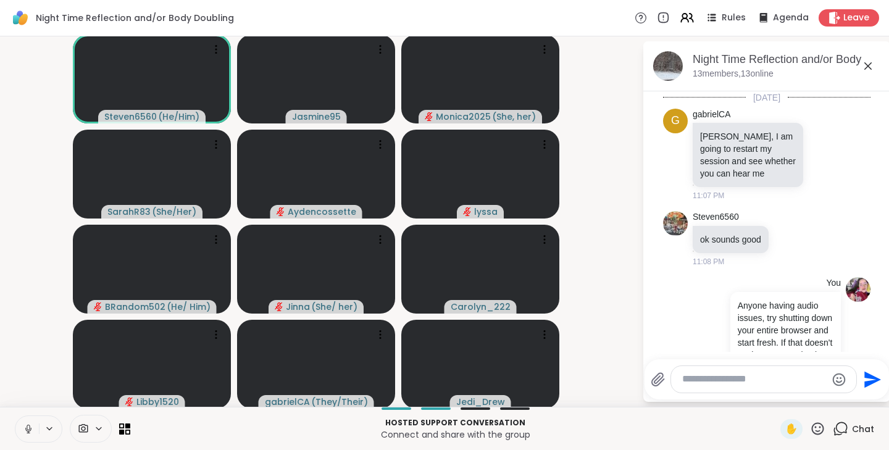
scroll to position [73, 0]
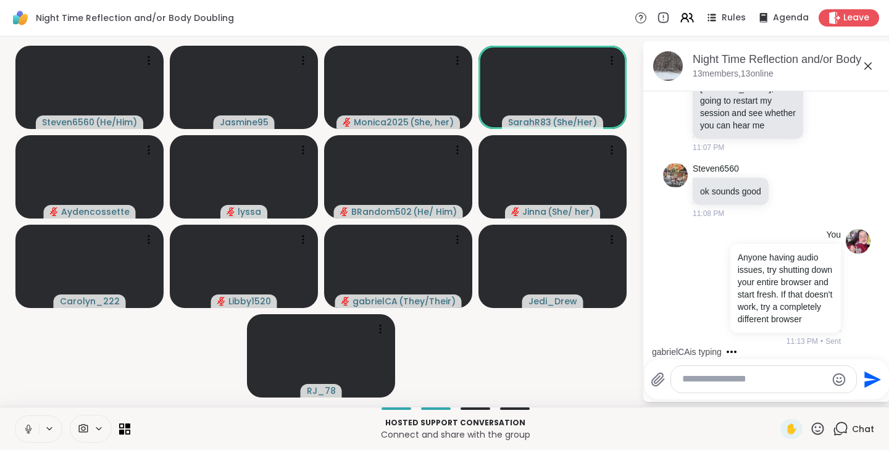
click at [810, 427] on icon at bounding box center [817, 428] width 15 height 15
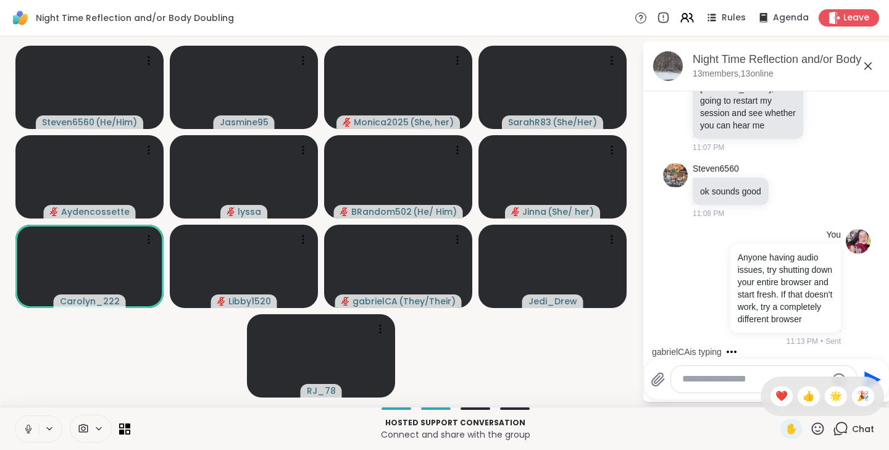
click at [802, 397] on span "👍" at bounding box center [808, 396] width 12 height 15
click at [755, 382] on textarea "Type your message" at bounding box center [754, 379] width 144 height 13
type textarea "**********"
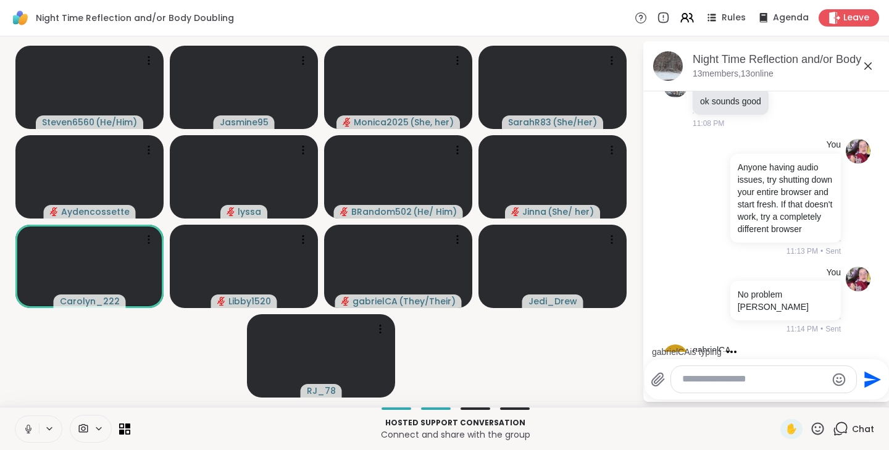
scroll to position [229, 0]
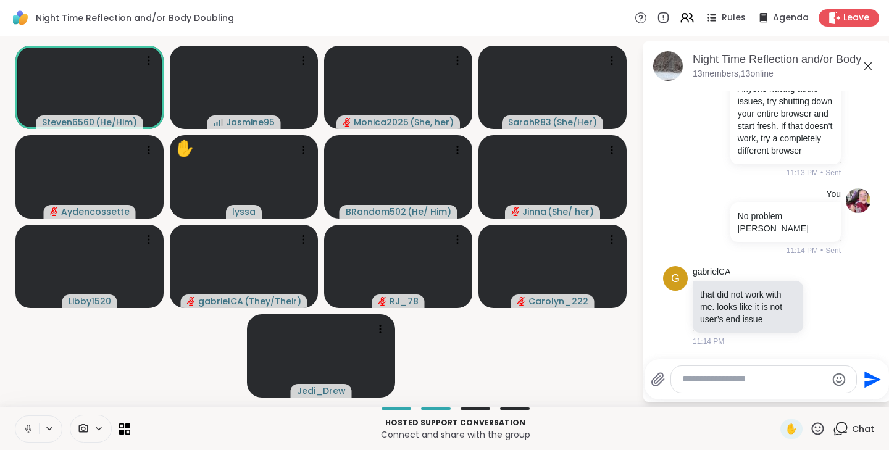
click at [33, 432] on icon at bounding box center [28, 428] width 11 height 11
click at [785, 429] on span "✋" at bounding box center [791, 429] width 12 height 15
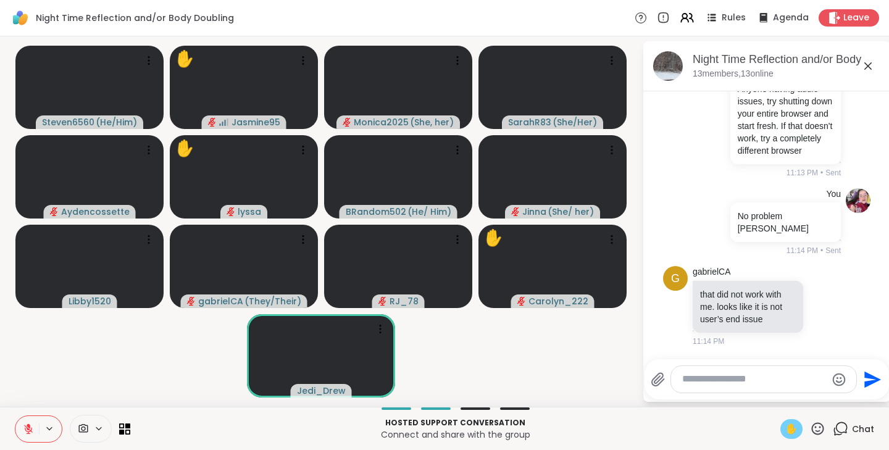
click at [32, 426] on icon at bounding box center [28, 428] width 11 height 11
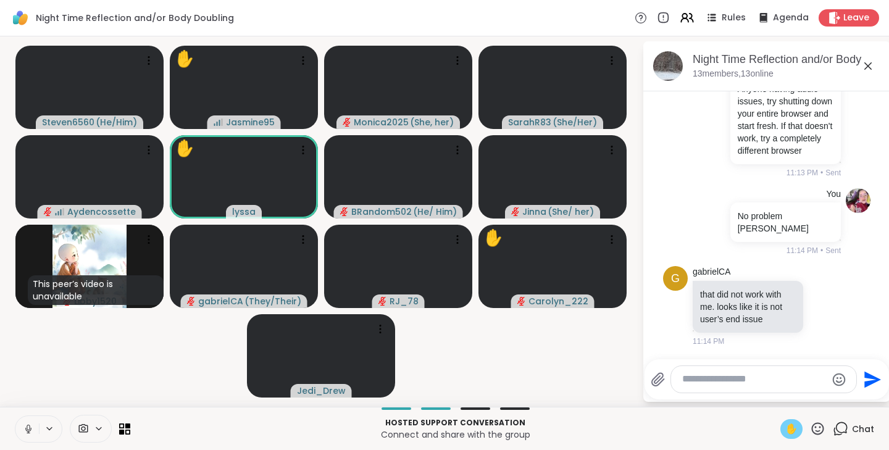
click at [36, 433] on button at bounding box center [26, 429] width 23 height 26
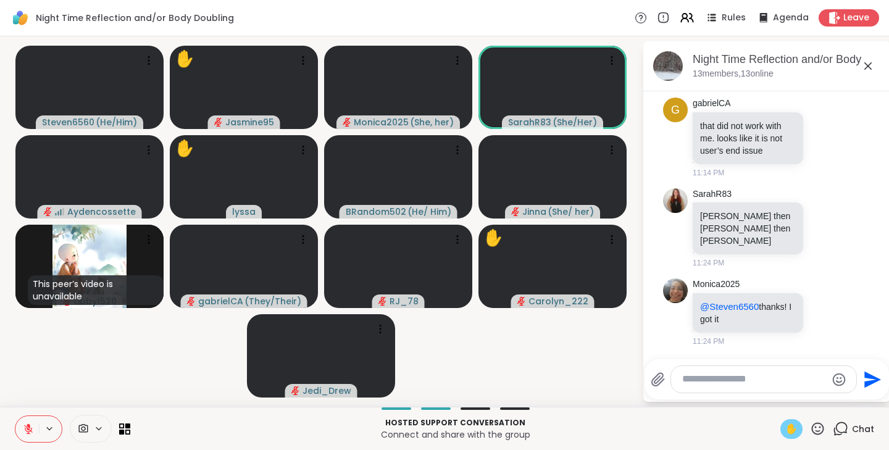
scroll to position [730, 0]
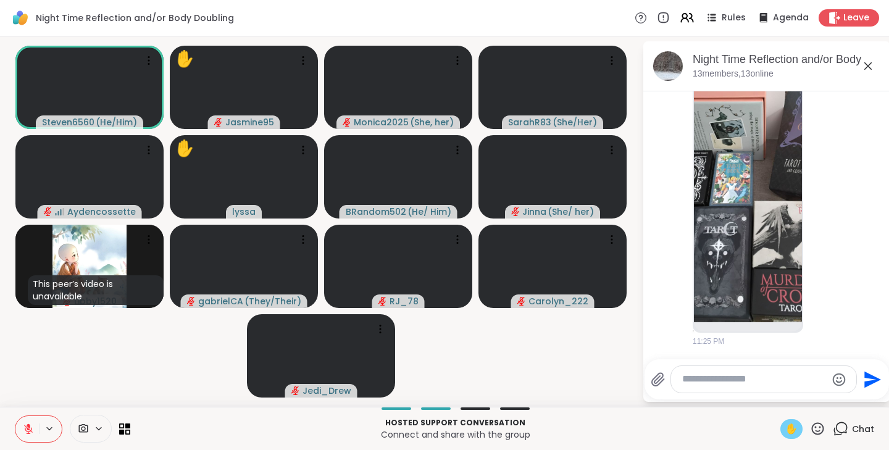
click at [771, 249] on img at bounding box center [748, 175] width 108 height 294
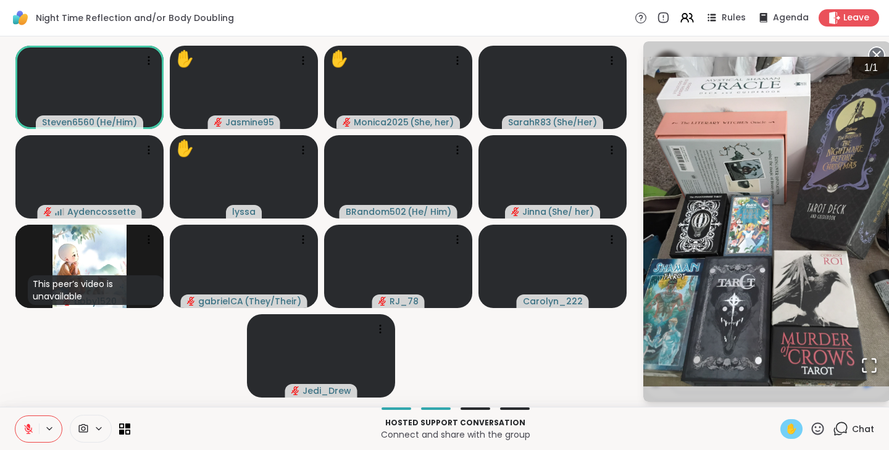
click at [873, 54] on circle at bounding box center [876, 55] width 15 height 15
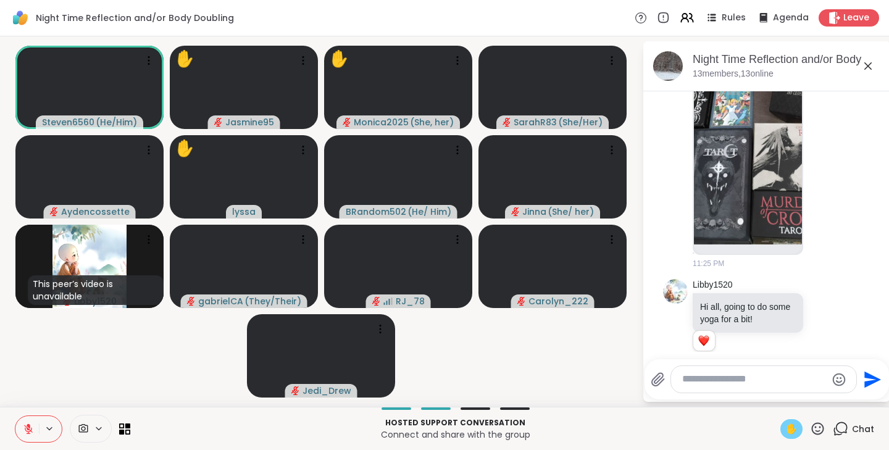
scroll to position [825, 0]
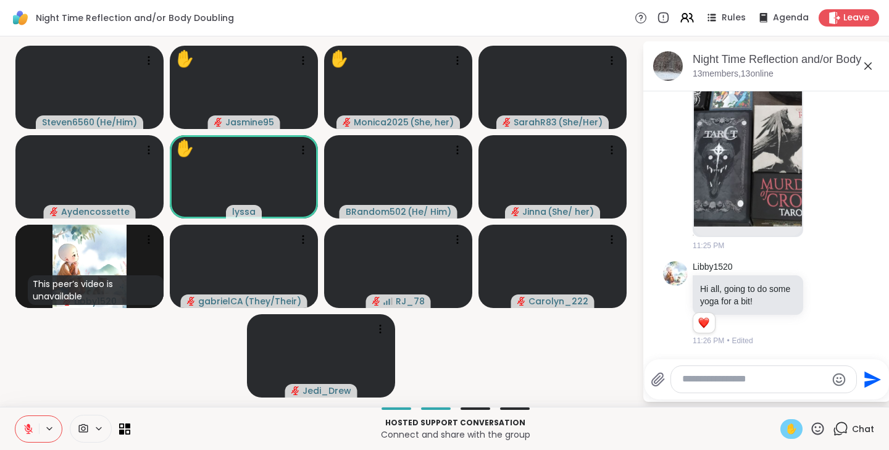
click at [810, 426] on icon at bounding box center [817, 428] width 15 height 15
click at [775, 394] on span "❤️" at bounding box center [781, 396] width 12 height 15
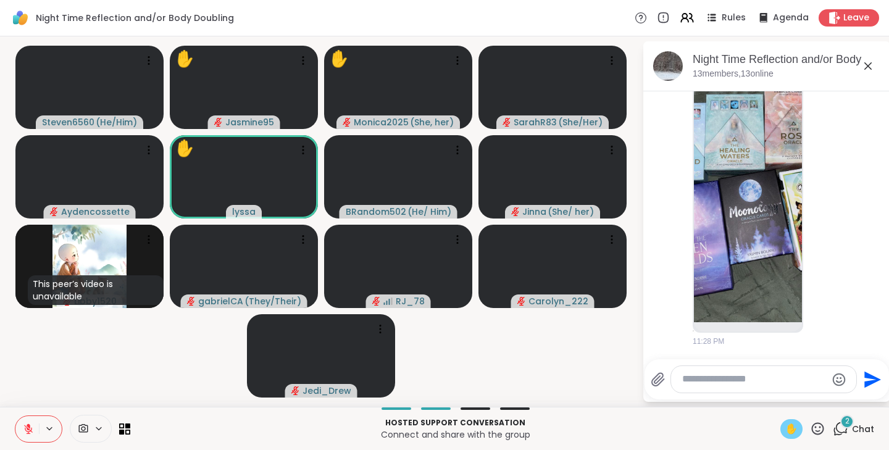
scroll to position [1169, 0]
click at [810, 426] on icon at bounding box center [817, 428] width 15 height 15
click at [775, 391] on span "❤️" at bounding box center [781, 396] width 12 height 15
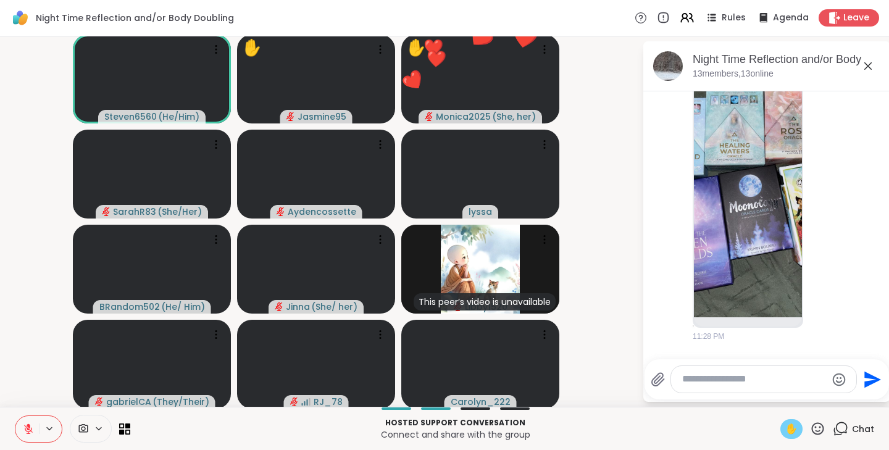
scroll to position [1177, 0]
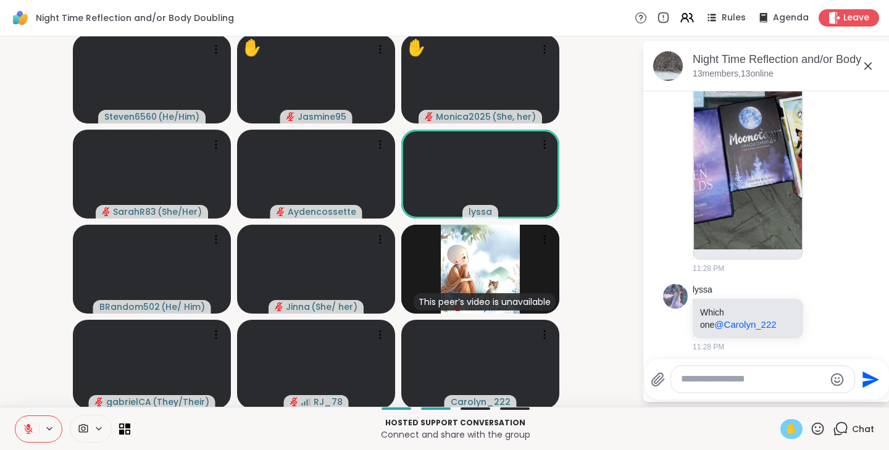
scroll to position [1247, 0]
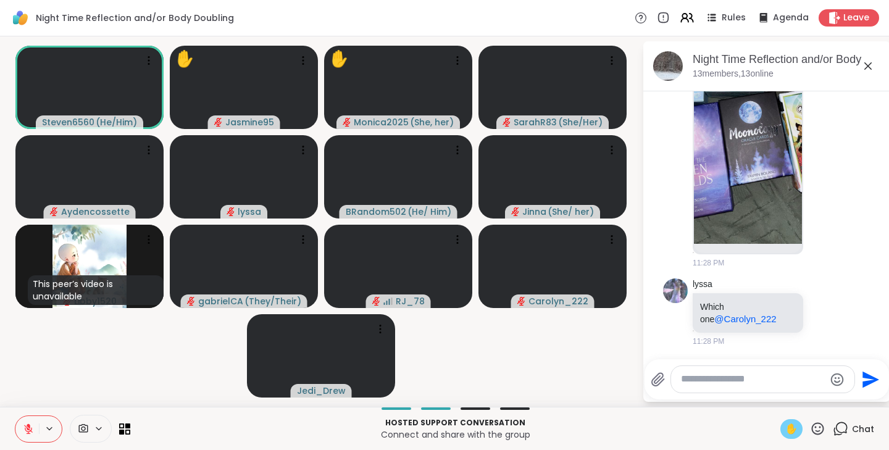
click at [27, 426] on icon at bounding box center [28, 428] width 11 height 11
click at [811, 431] on icon at bounding box center [817, 428] width 15 height 15
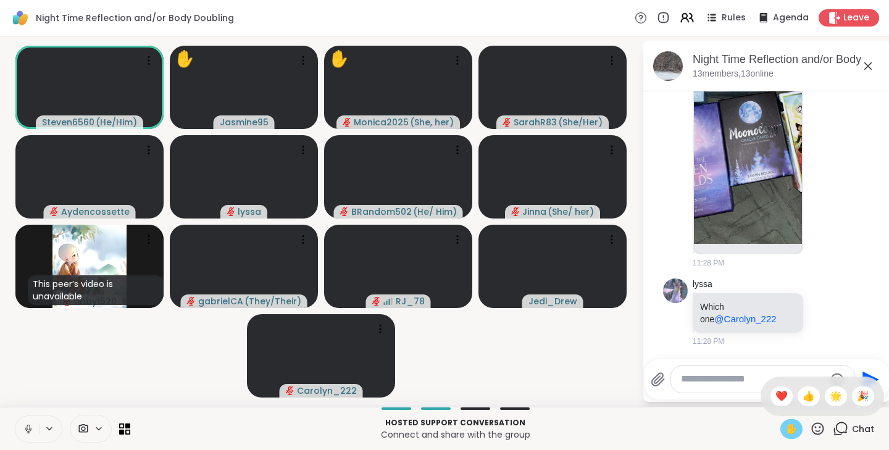
click at [829, 394] on span "🌟" at bounding box center [835, 396] width 12 height 15
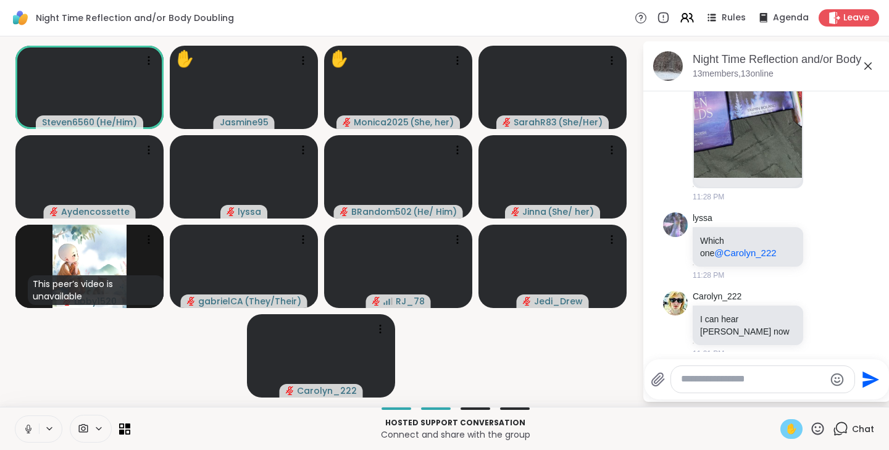
click at [810, 428] on icon at bounding box center [817, 428] width 15 height 15
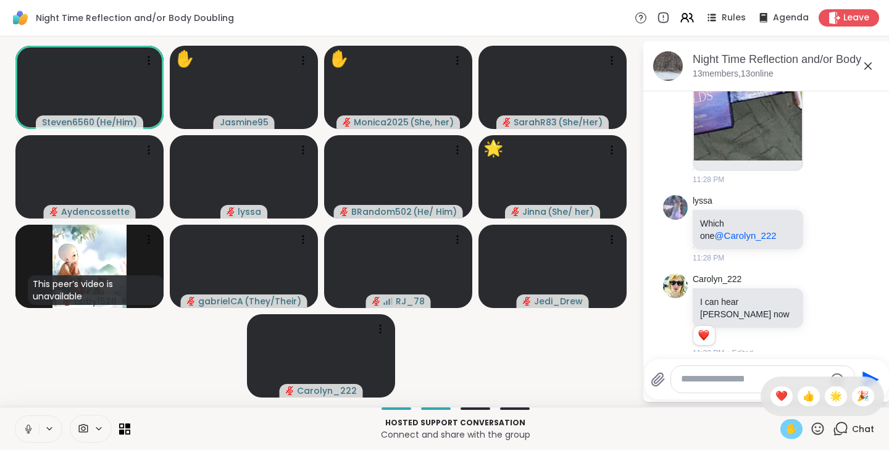
click at [775, 391] on span "❤️" at bounding box center [781, 396] width 12 height 15
click at [785, 429] on span "✋" at bounding box center [791, 429] width 12 height 15
click at [810, 426] on icon at bounding box center [817, 428] width 15 height 15
click at [829, 401] on span "🌟" at bounding box center [835, 396] width 12 height 15
click at [810, 429] on icon at bounding box center [817, 428] width 15 height 15
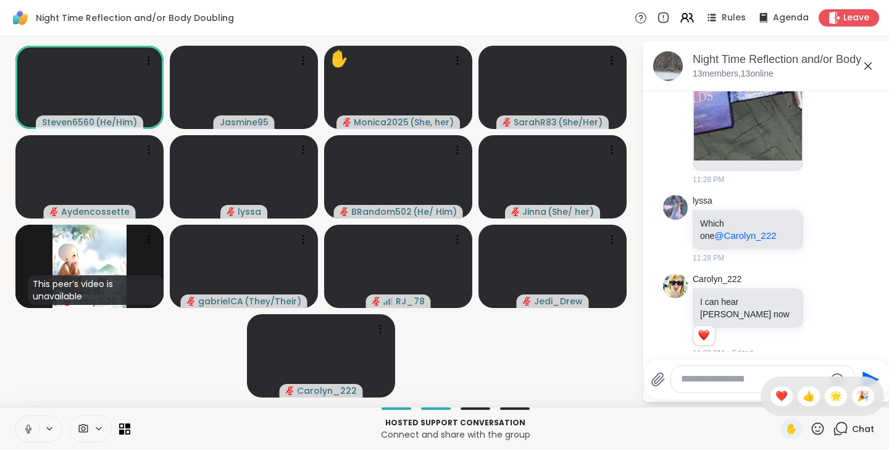
click at [775, 389] on span "❤️" at bounding box center [781, 396] width 12 height 15
click at [810, 428] on icon at bounding box center [817, 428] width 15 height 15
click at [831, 393] on span "🌟" at bounding box center [835, 396] width 12 height 15
click at [25, 431] on icon at bounding box center [28, 428] width 11 height 11
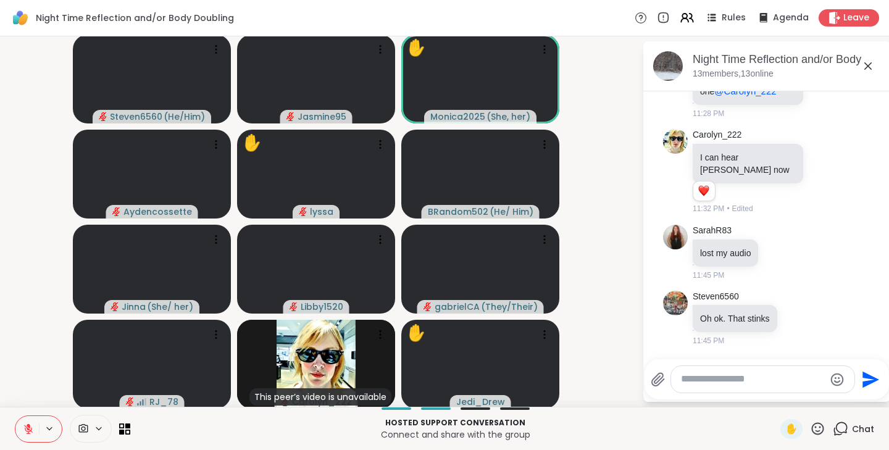
scroll to position [1462, 0]
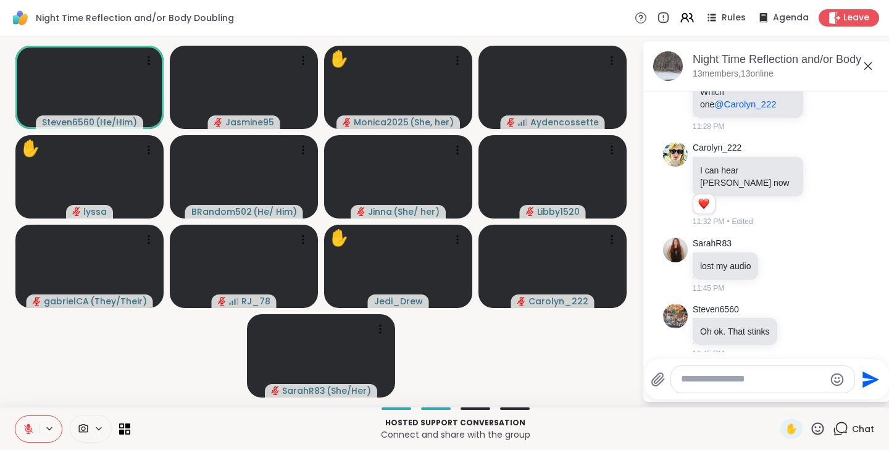
click at [27, 436] on button at bounding box center [26, 429] width 23 height 26
click at [810, 424] on icon at bounding box center [817, 428] width 15 height 15
click at [775, 392] on span "❤️" at bounding box center [781, 396] width 12 height 15
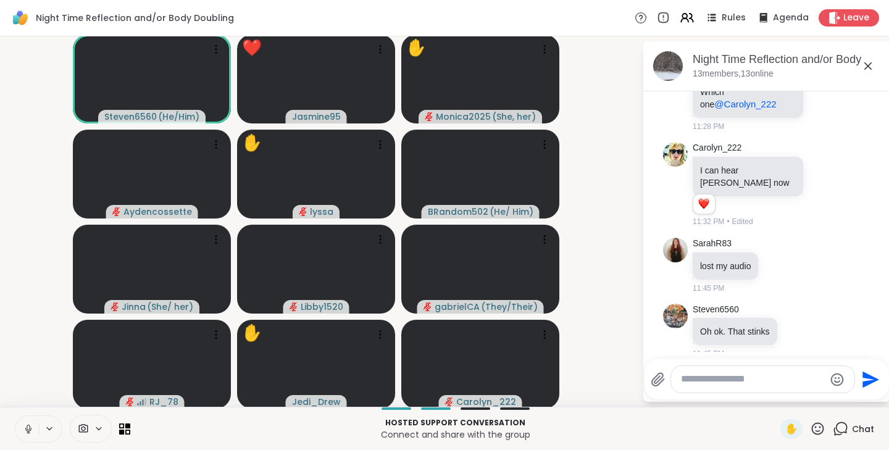
click at [812, 423] on icon at bounding box center [818, 428] width 12 height 12
click at [829, 392] on span "🌟" at bounding box center [835, 396] width 12 height 15
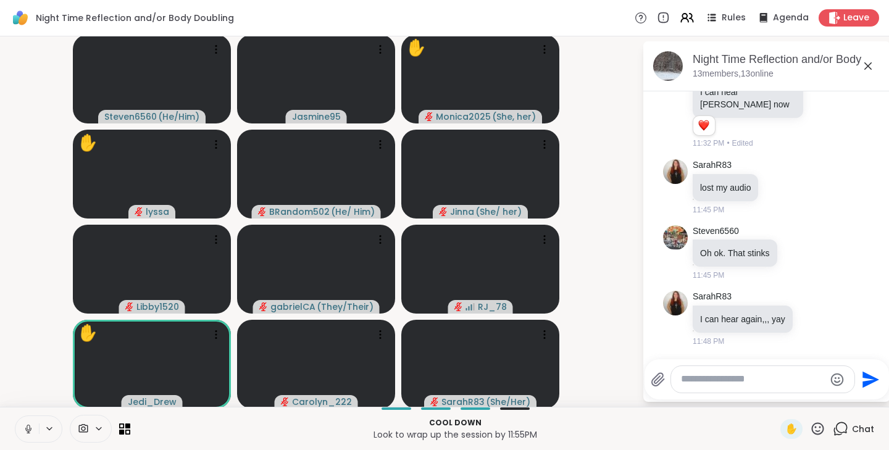
scroll to position [1528, 0]
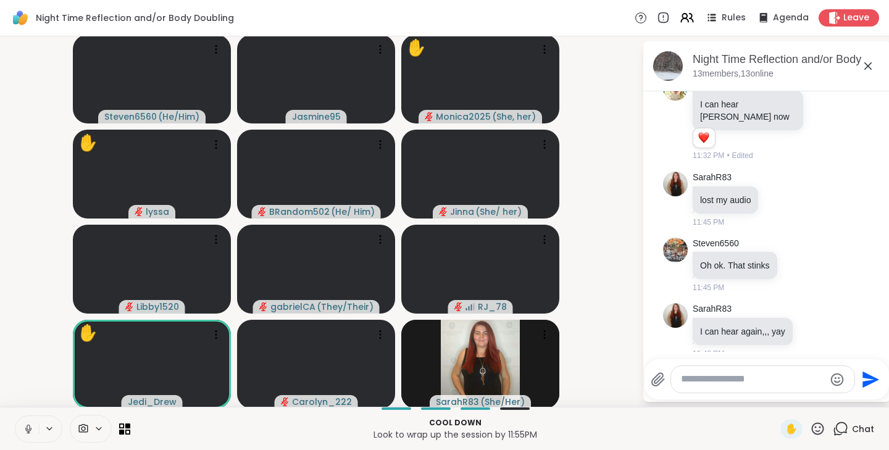
click at [812, 426] on icon at bounding box center [818, 428] width 12 height 12
click at [775, 396] on span "❤️" at bounding box center [781, 396] width 12 height 15
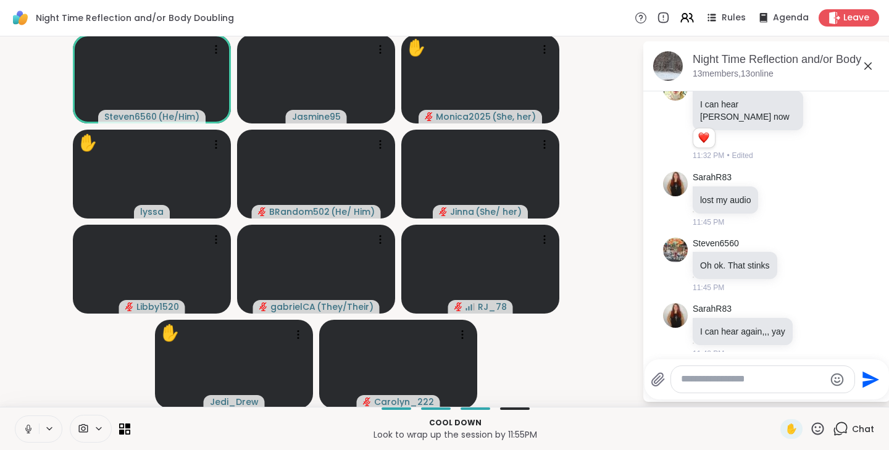
click at [27, 429] on icon at bounding box center [28, 428] width 3 height 6
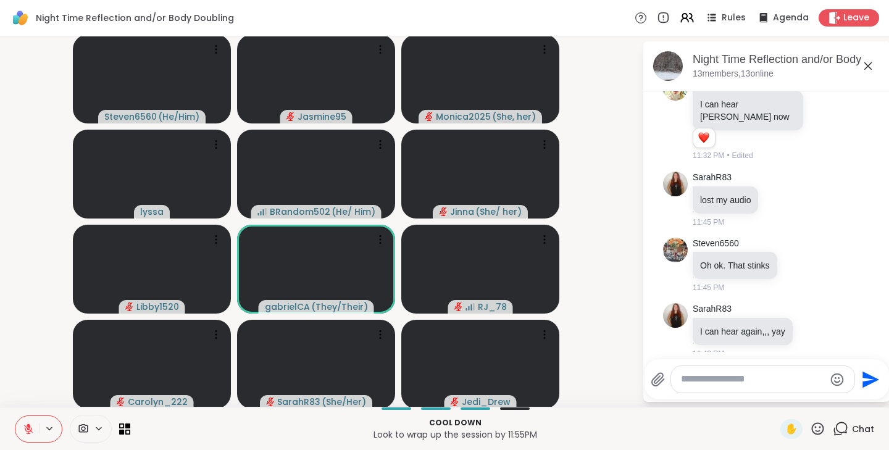
click at [786, 430] on span "✋" at bounding box center [791, 429] width 12 height 15
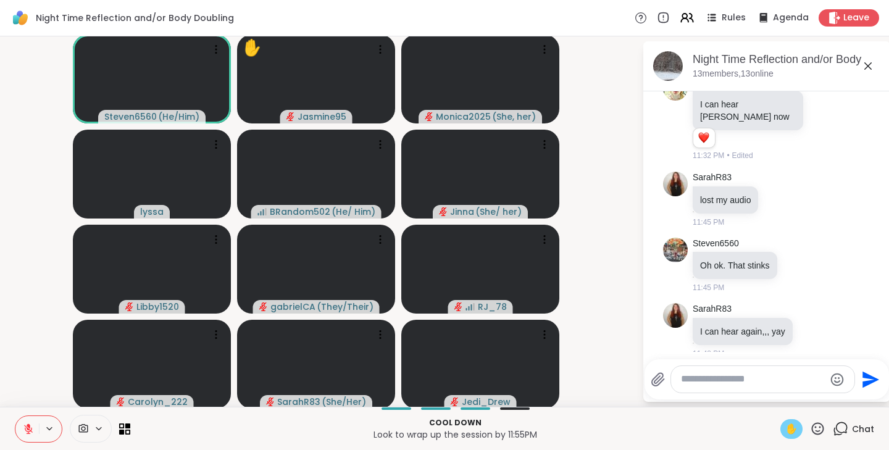
click at [27, 435] on button at bounding box center [26, 429] width 23 height 26
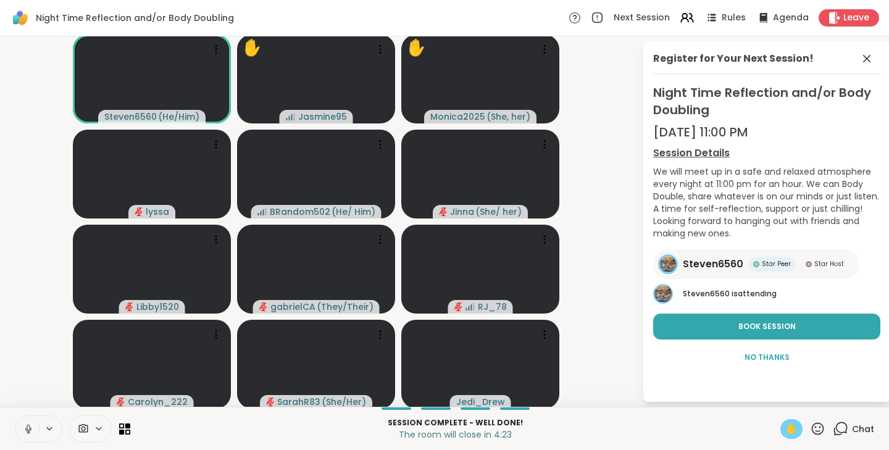
click at [785, 425] on span "✋" at bounding box center [791, 429] width 12 height 15
click at [28, 428] on icon at bounding box center [28, 428] width 11 height 11
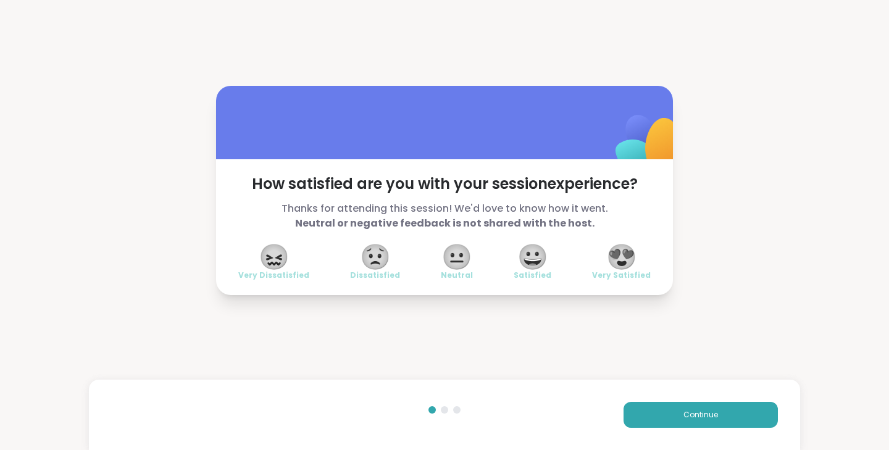
click at [691, 414] on span "Continue" at bounding box center [700, 414] width 35 height 11
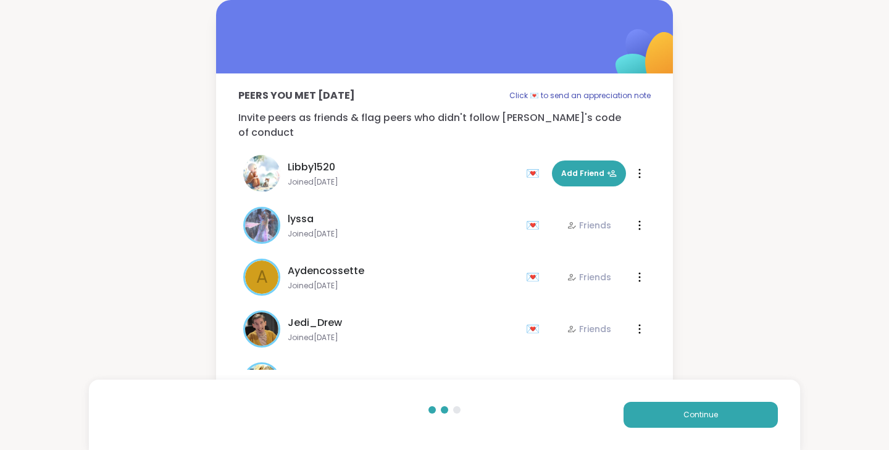
click at [708, 422] on button "Continue" at bounding box center [700, 415] width 154 height 26
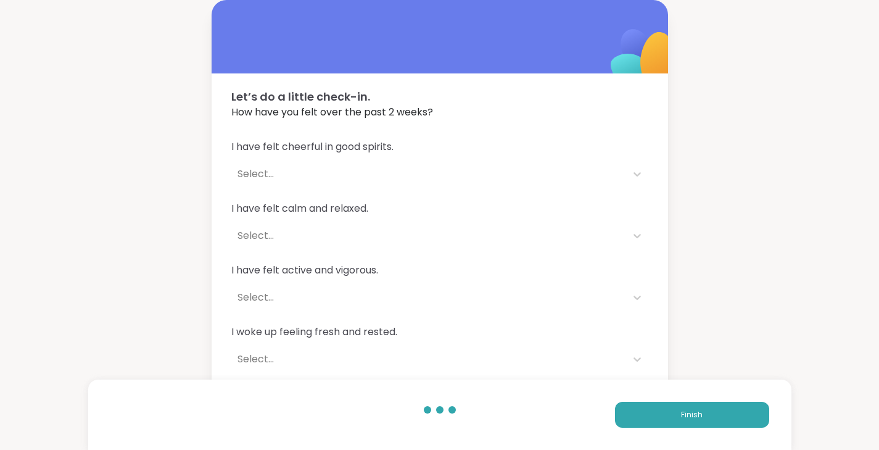
click at [648, 413] on button "Finish" at bounding box center [692, 415] width 154 height 26
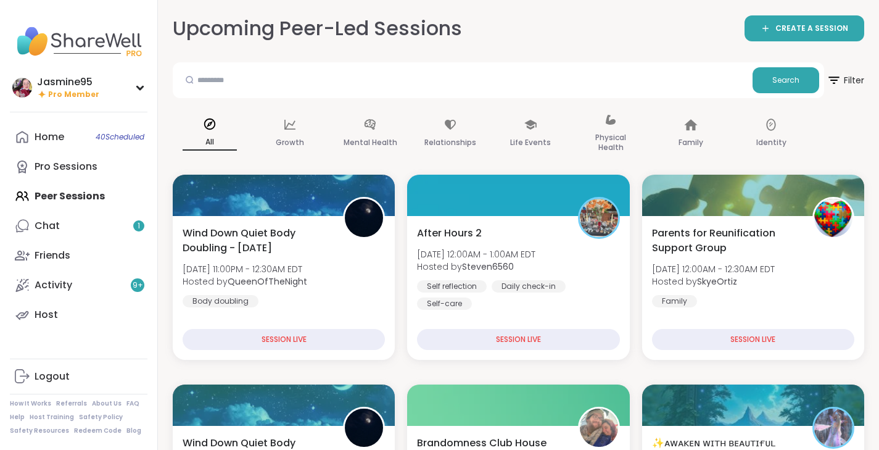
click at [454, 218] on div "After Hours 2 Tue, Sep 09 | 12:00AM - 1:00AM EDT Hosted by Steven6560 Self refl…" at bounding box center [518, 288] width 222 height 144
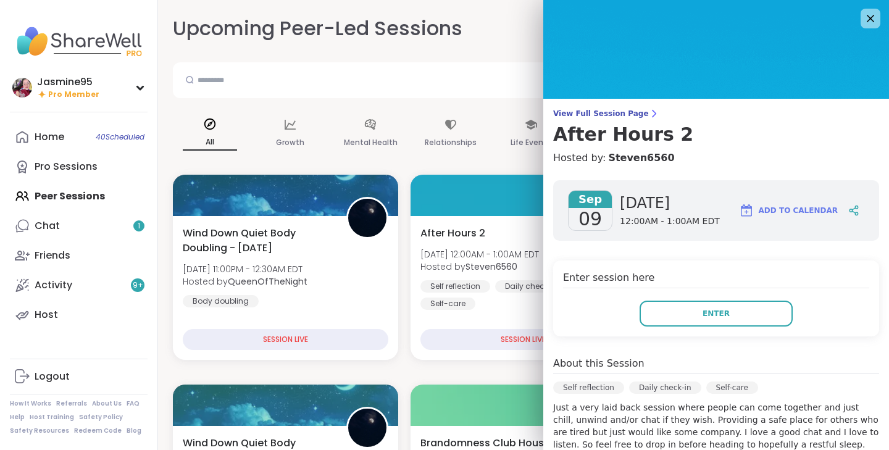
click at [680, 310] on button "Enter" at bounding box center [715, 314] width 153 height 26
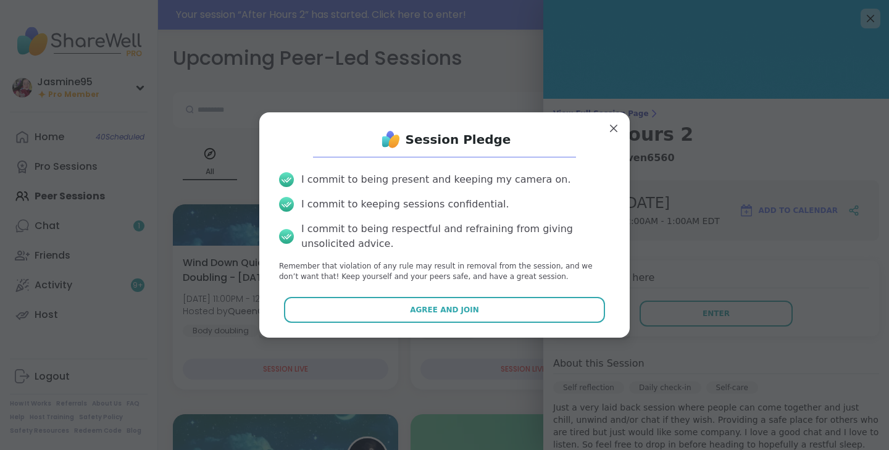
click at [400, 310] on button "Agree and Join" at bounding box center [445, 310] width 322 height 26
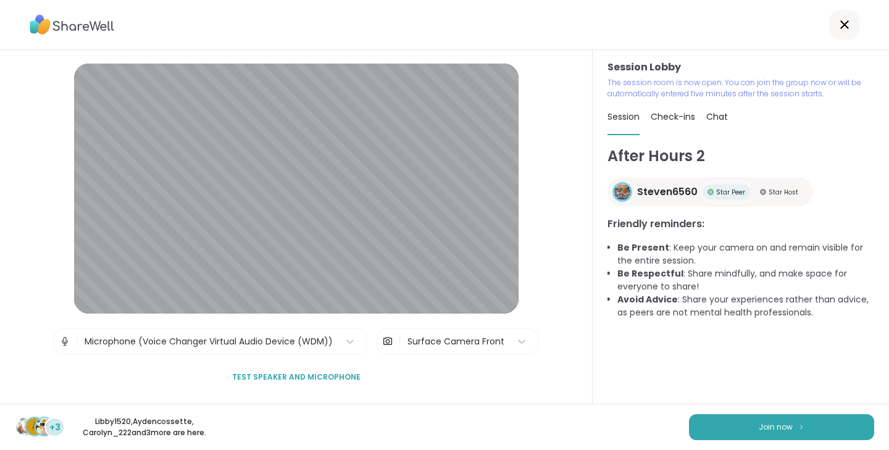
click at [726, 419] on button "Join now" at bounding box center [781, 427] width 185 height 26
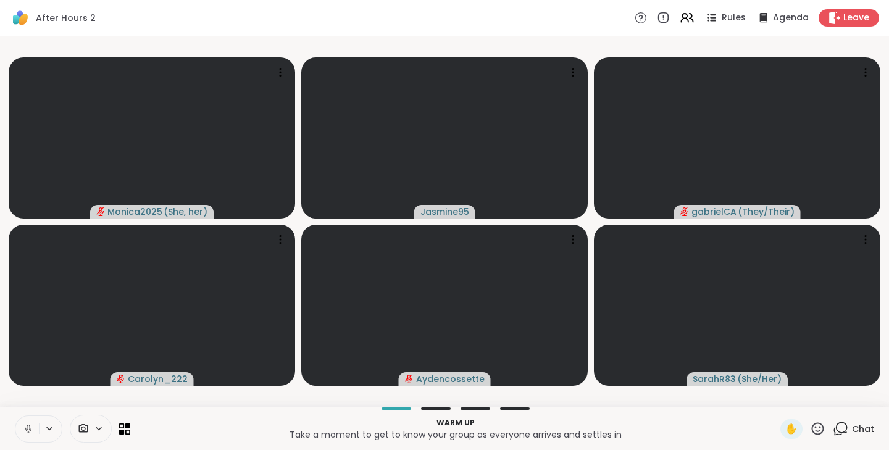
click at [27, 431] on icon at bounding box center [28, 428] width 11 height 11
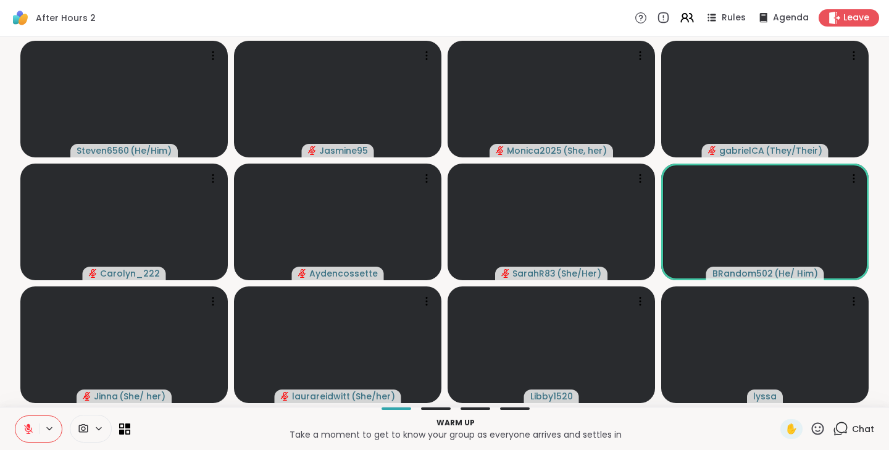
click at [31, 424] on icon at bounding box center [28, 428] width 11 height 11
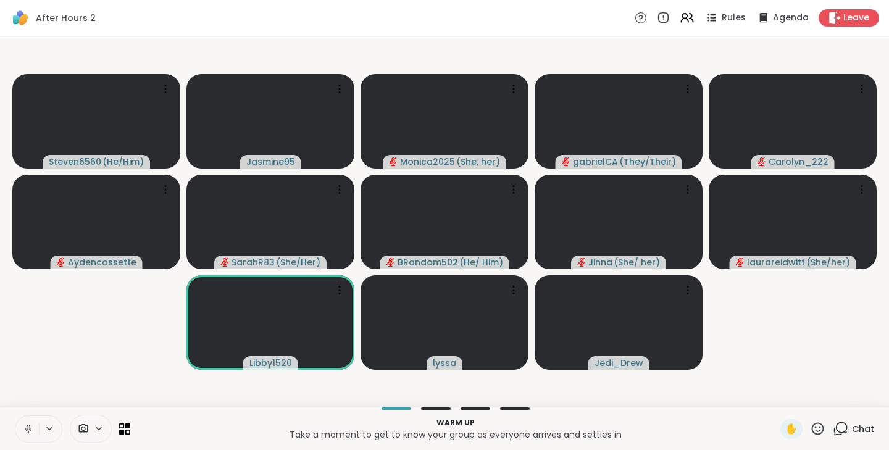
click at [19, 431] on button at bounding box center [26, 429] width 23 height 26
click at [35, 437] on button at bounding box center [26, 429] width 23 height 26
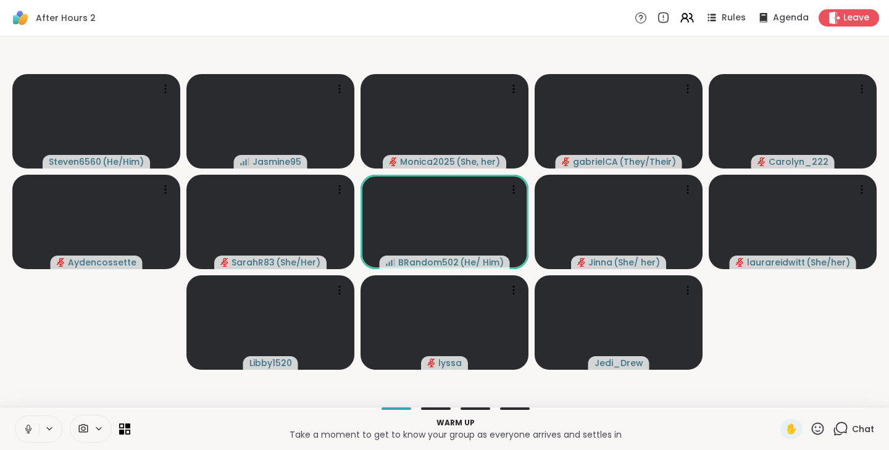
click at [30, 432] on icon at bounding box center [28, 428] width 11 height 11
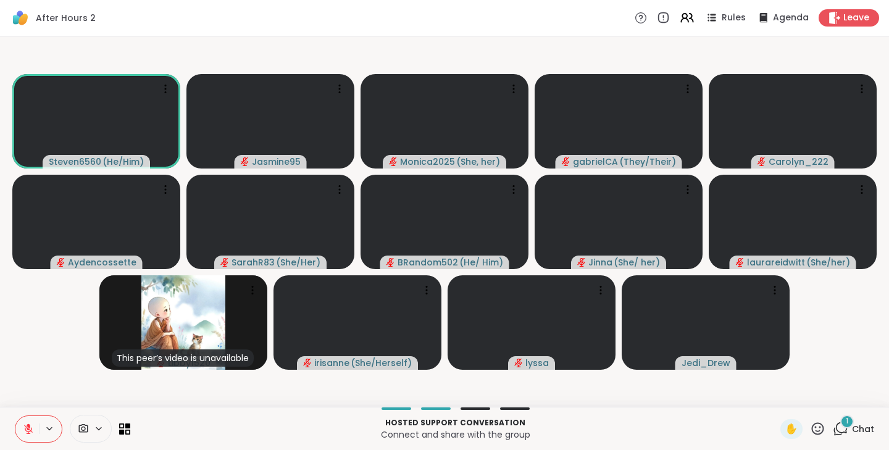
click at [852, 423] on span "Chat" at bounding box center [863, 429] width 22 height 12
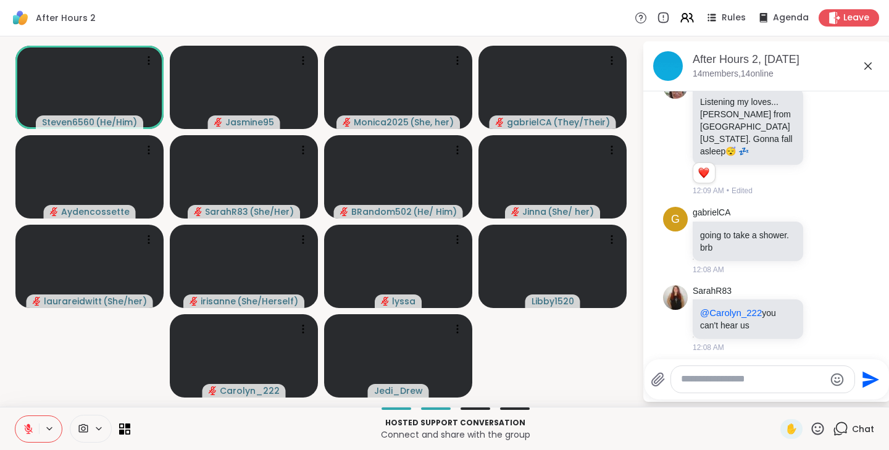
scroll to position [41, 0]
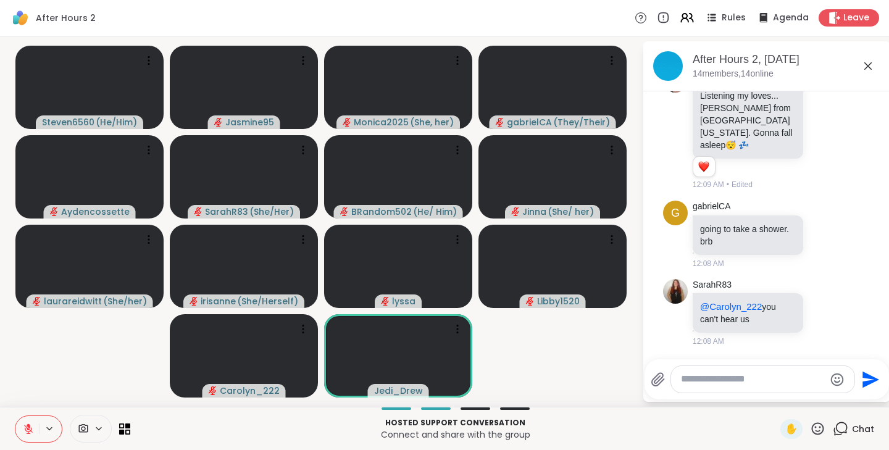
click at [27, 432] on icon at bounding box center [28, 428] width 11 height 11
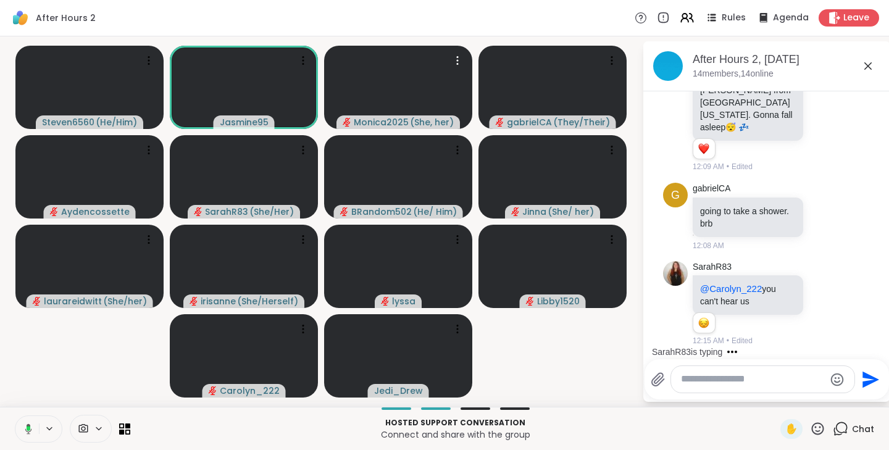
scroll to position [136, 0]
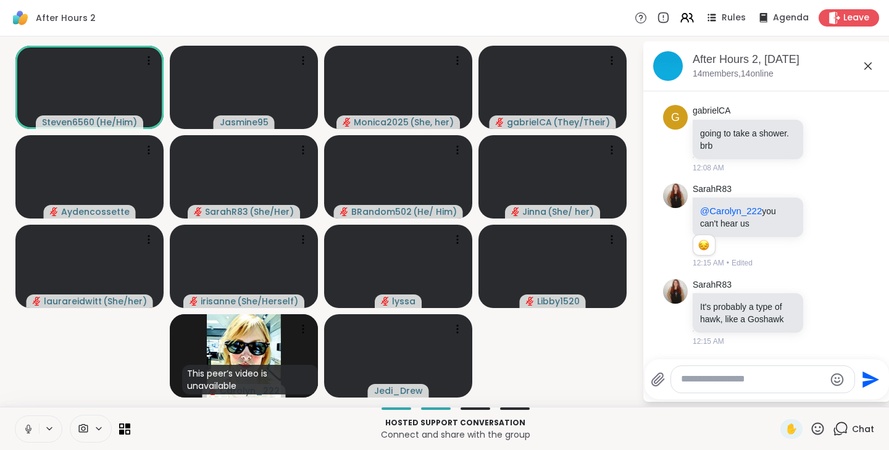
click at [35, 431] on button at bounding box center [26, 429] width 23 height 26
click at [30, 433] on icon at bounding box center [28, 428] width 11 height 11
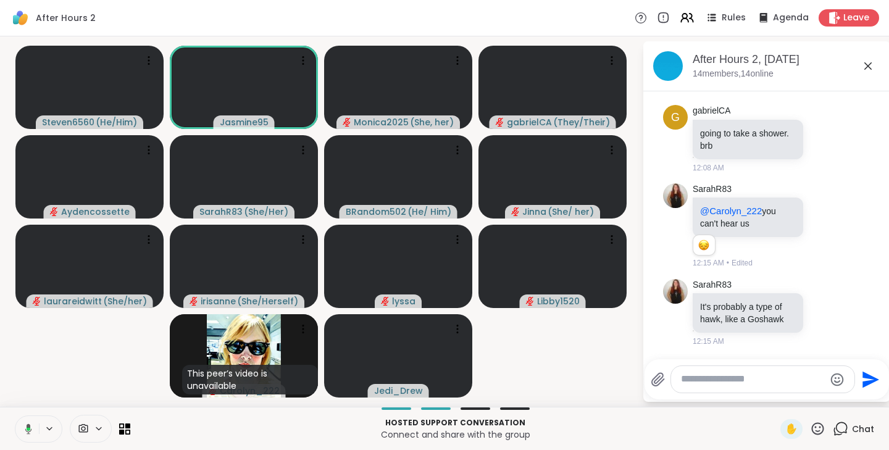
scroll to position [252, 0]
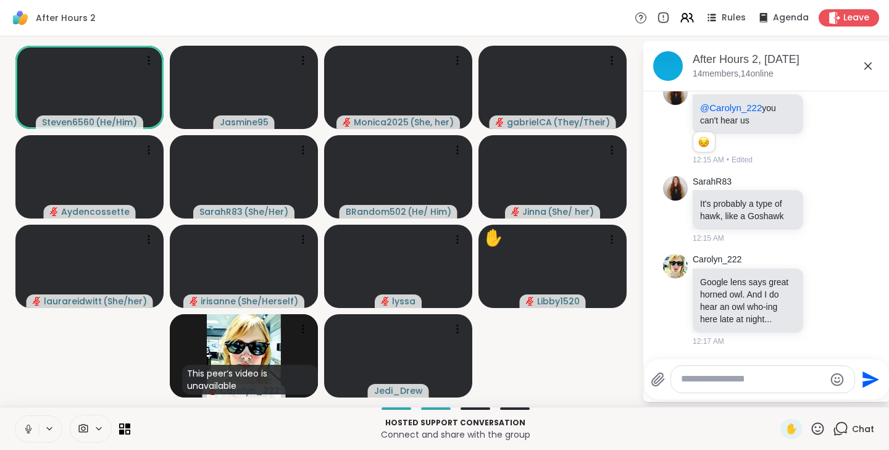
click at [31, 428] on icon at bounding box center [28, 429] width 6 height 4
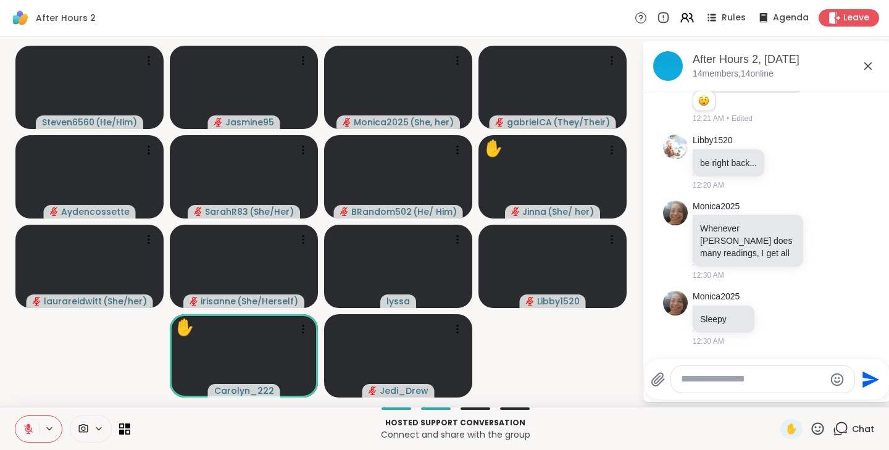
scroll to position [826, 0]
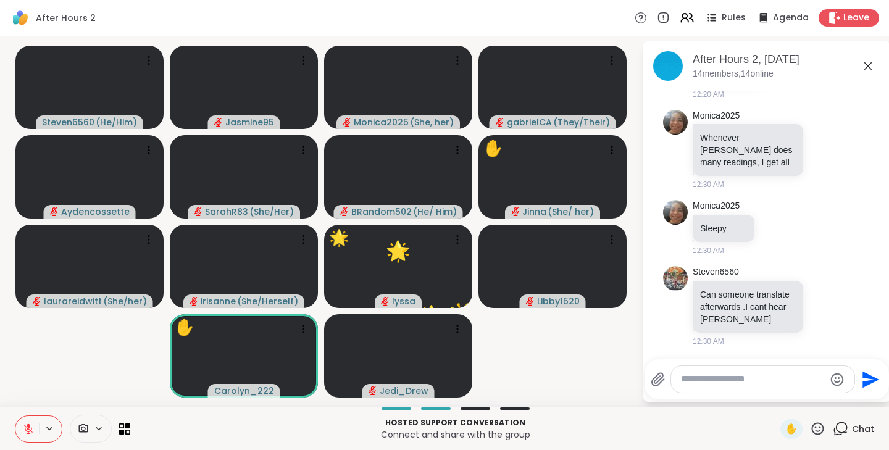
click at [599, 367] on video-player-container "Steven6560 ( He/Him ) Jasmine95 Monica2025 ( She, her ) gabrielCA ( They/Their …" at bounding box center [320, 221] width 627 height 360
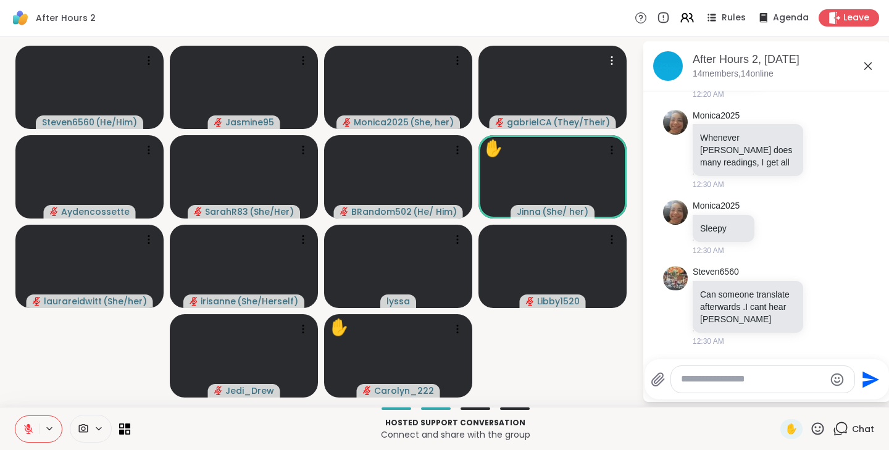
click at [610, 46] on video at bounding box center [552, 87] width 148 height 83
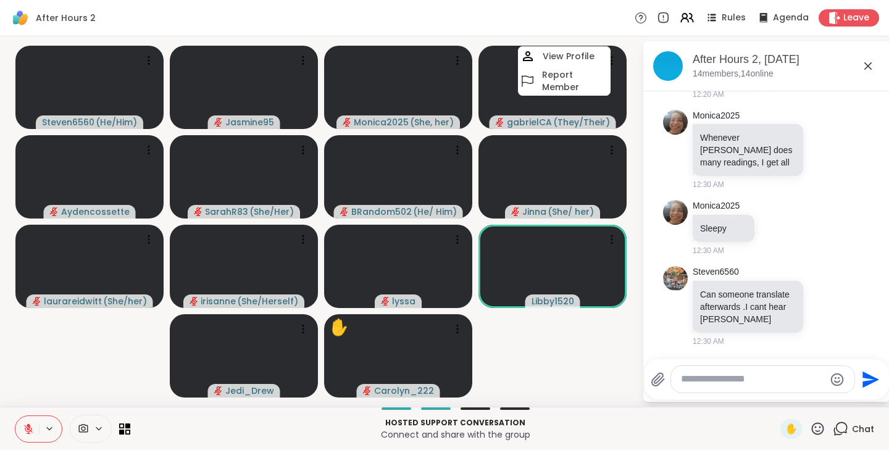
click at [581, 318] on video-player-container "Steven6560 ( He/Him ) Jasmine95 Monica2025 ( She, her ) gabrielCA ( They/Their …" at bounding box center [320, 221] width 627 height 360
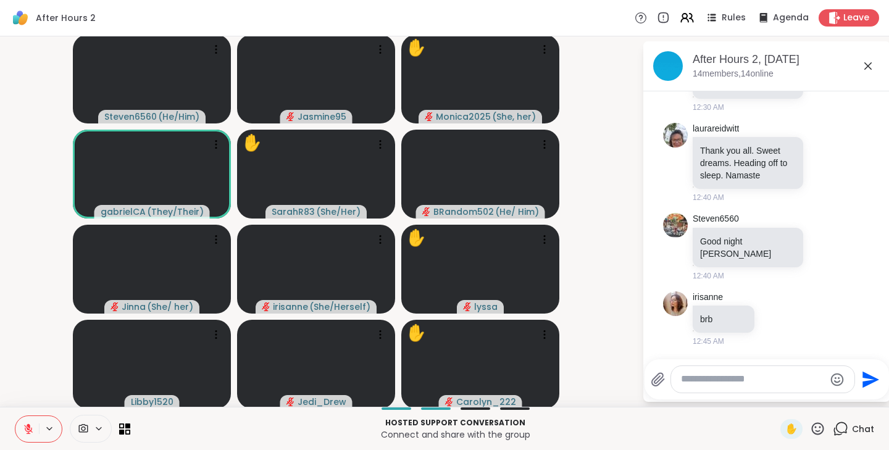
scroll to position [1114, 0]
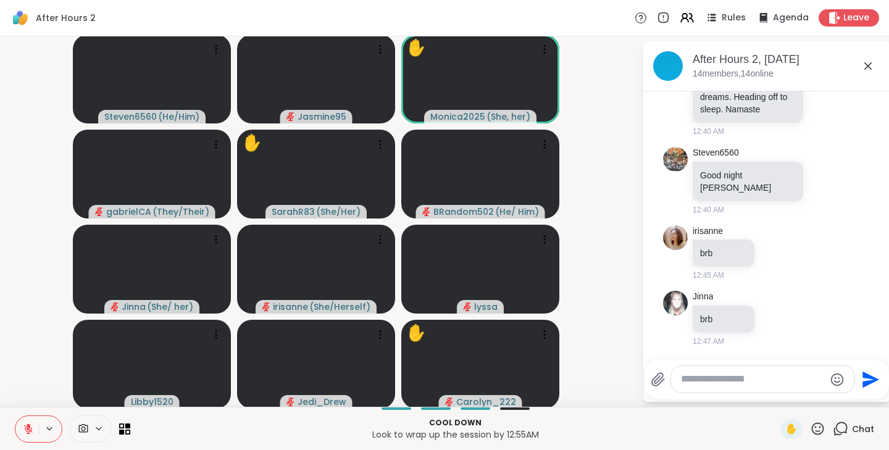
click at [790, 208] on div "Steven6560 Good night Laura 12:40 AM" at bounding box center [767, 181] width 151 height 69
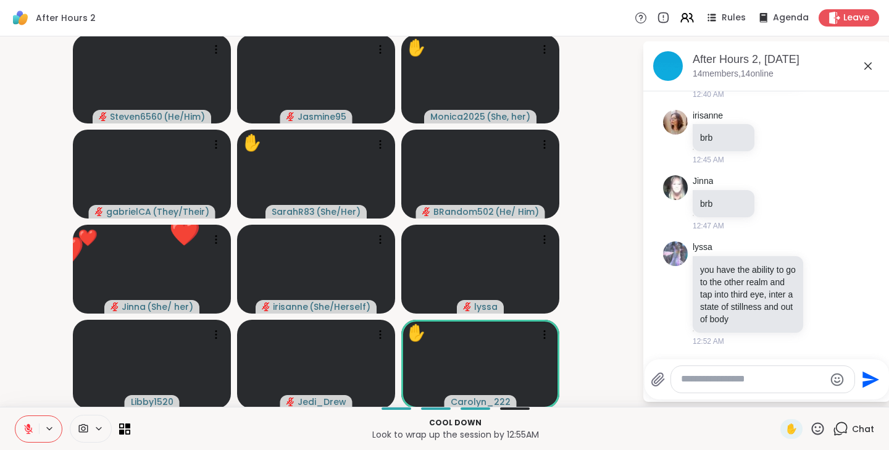
scroll to position [1307, 0]
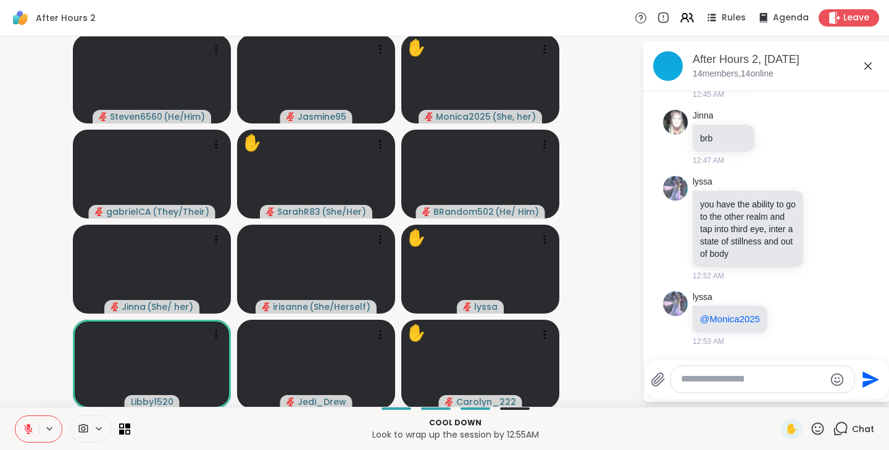
click at [699, 385] on textarea "Type your message" at bounding box center [753, 379] width 144 height 13
type textarea "*"
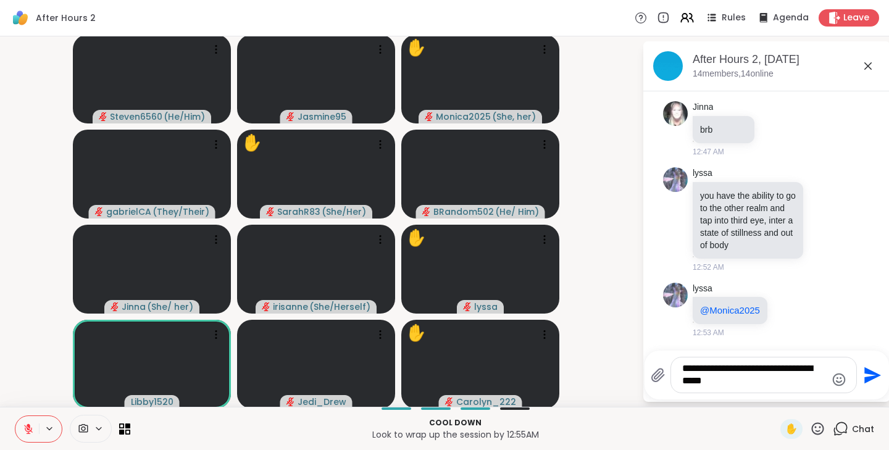
type textarea "**********"
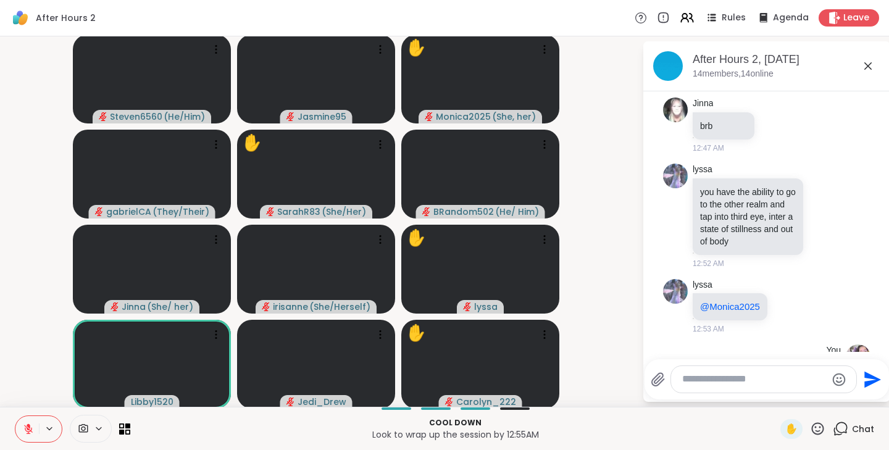
scroll to position [1386, 0]
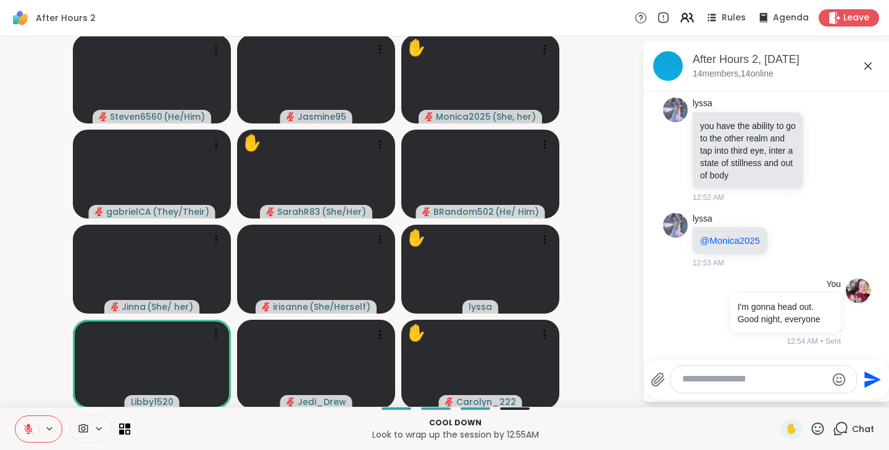
click at [843, 22] on span "Leave" at bounding box center [856, 18] width 26 height 12
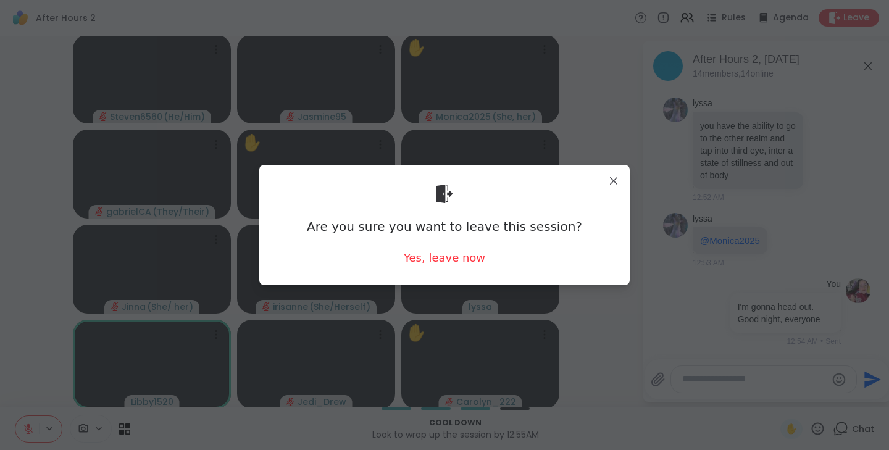
click at [456, 254] on div "Yes, leave now" at bounding box center [444, 257] width 81 height 15
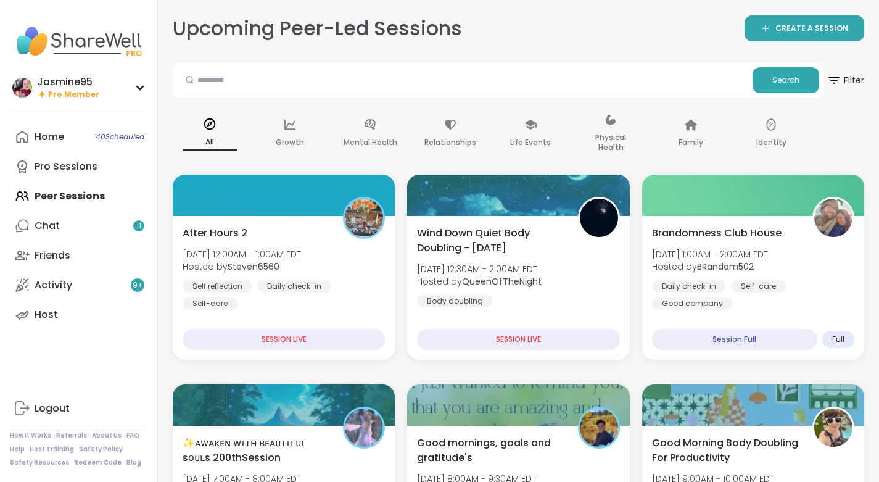
click at [80, 228] on link "Chat 11" at bounding box center [79, 226] width 138 height 30
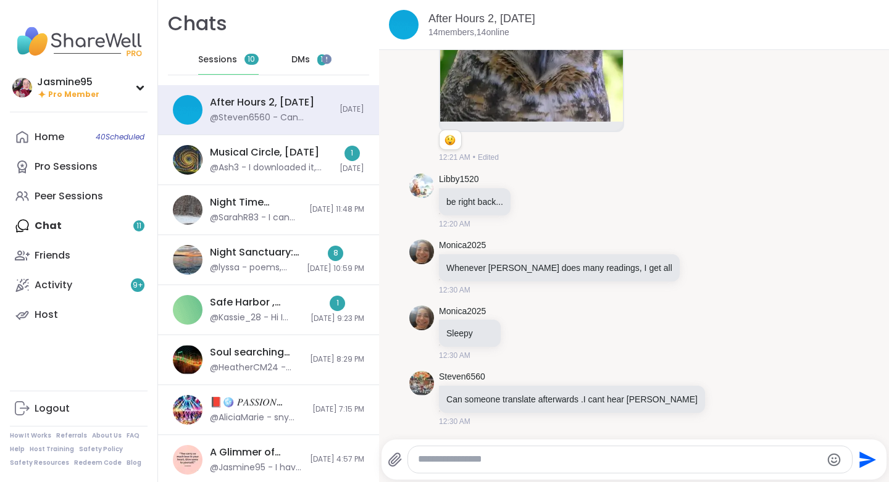
click at [292, 61] on span "DMs" at bounding box center [300, 60] width 19 height 12
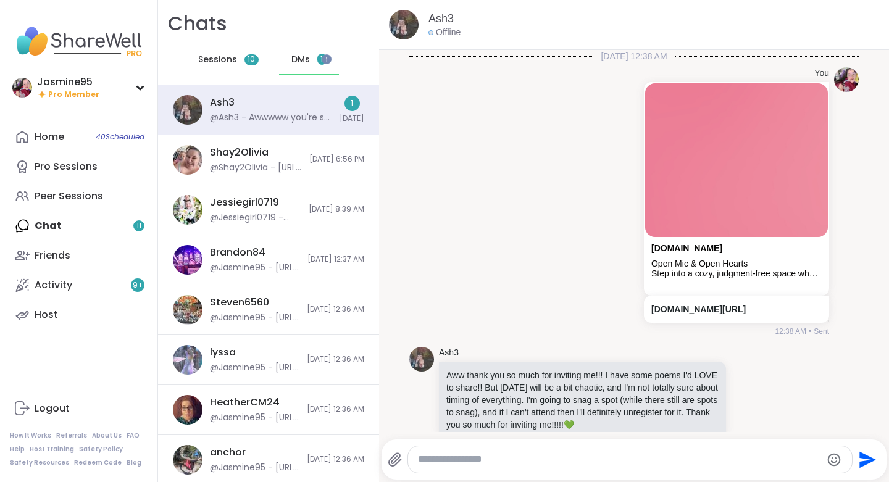
scroll to position [1003, 0]
